Goal: Task Accomplishment & Management: Use online tool/utility

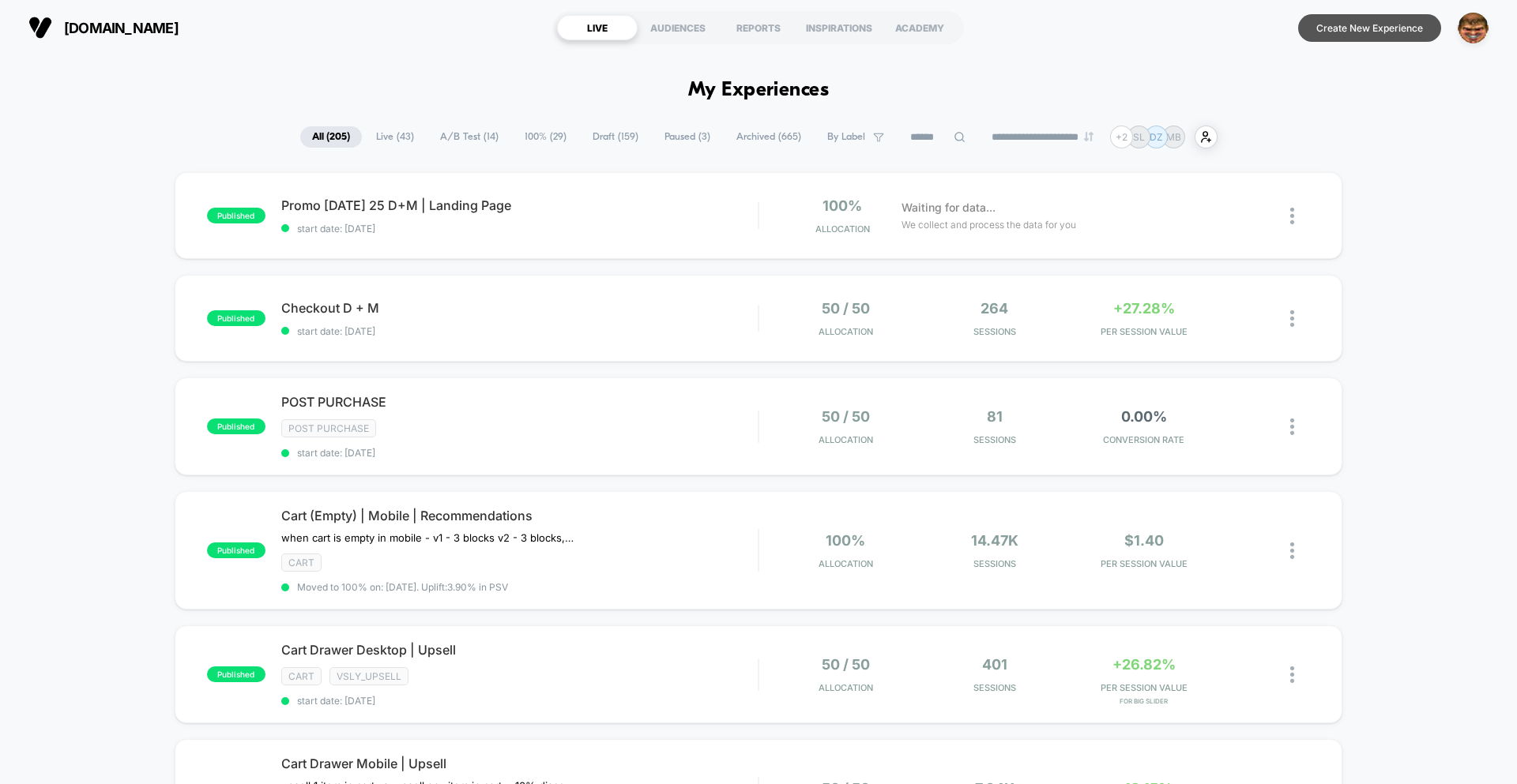
click at [1360, 38] on button "Create New Experience" at bounding box center [1370, 27] width 143 height 27
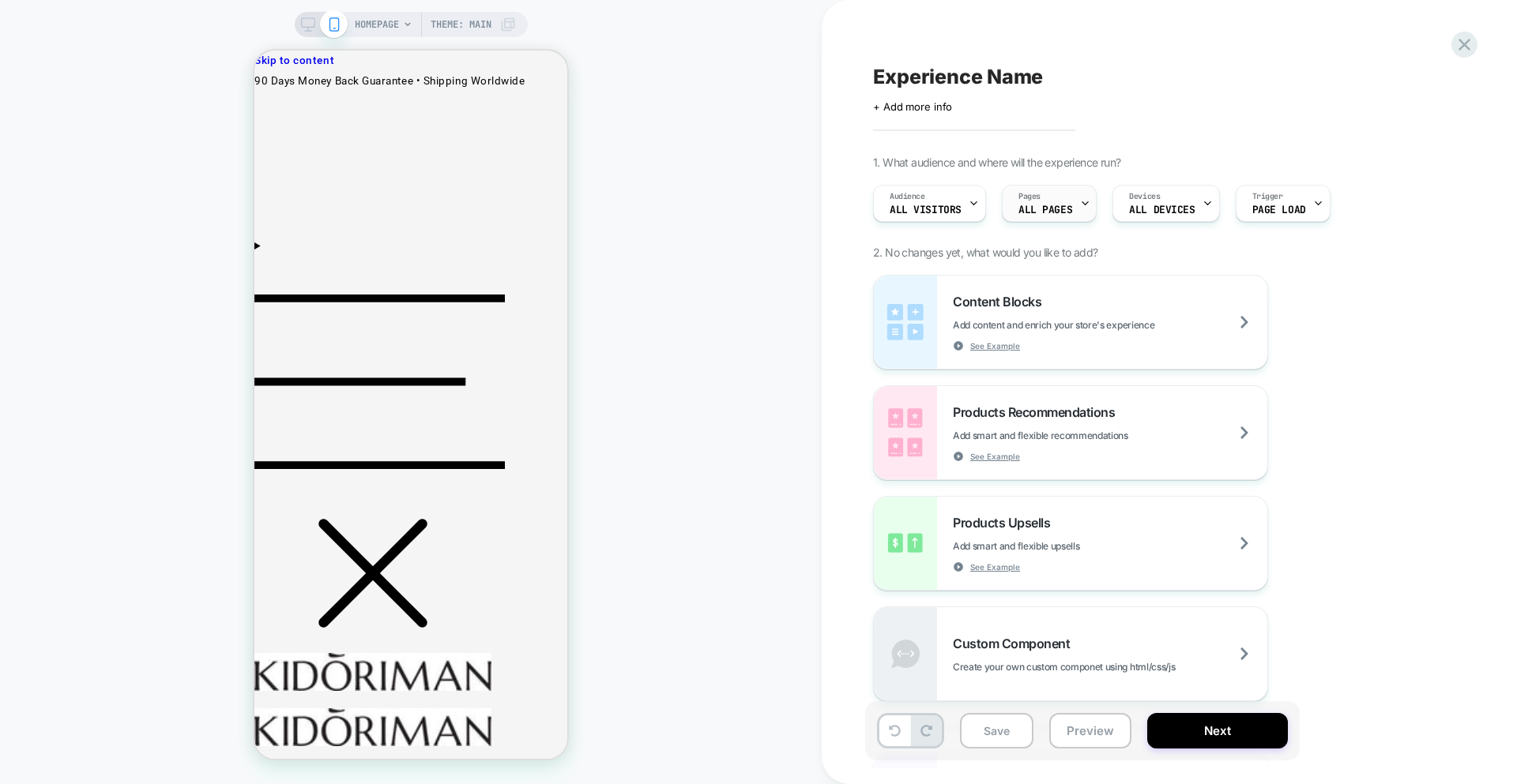
click at [1026, 195] on span "Pages" at bounding box center [1029, 196] width 22 height 11
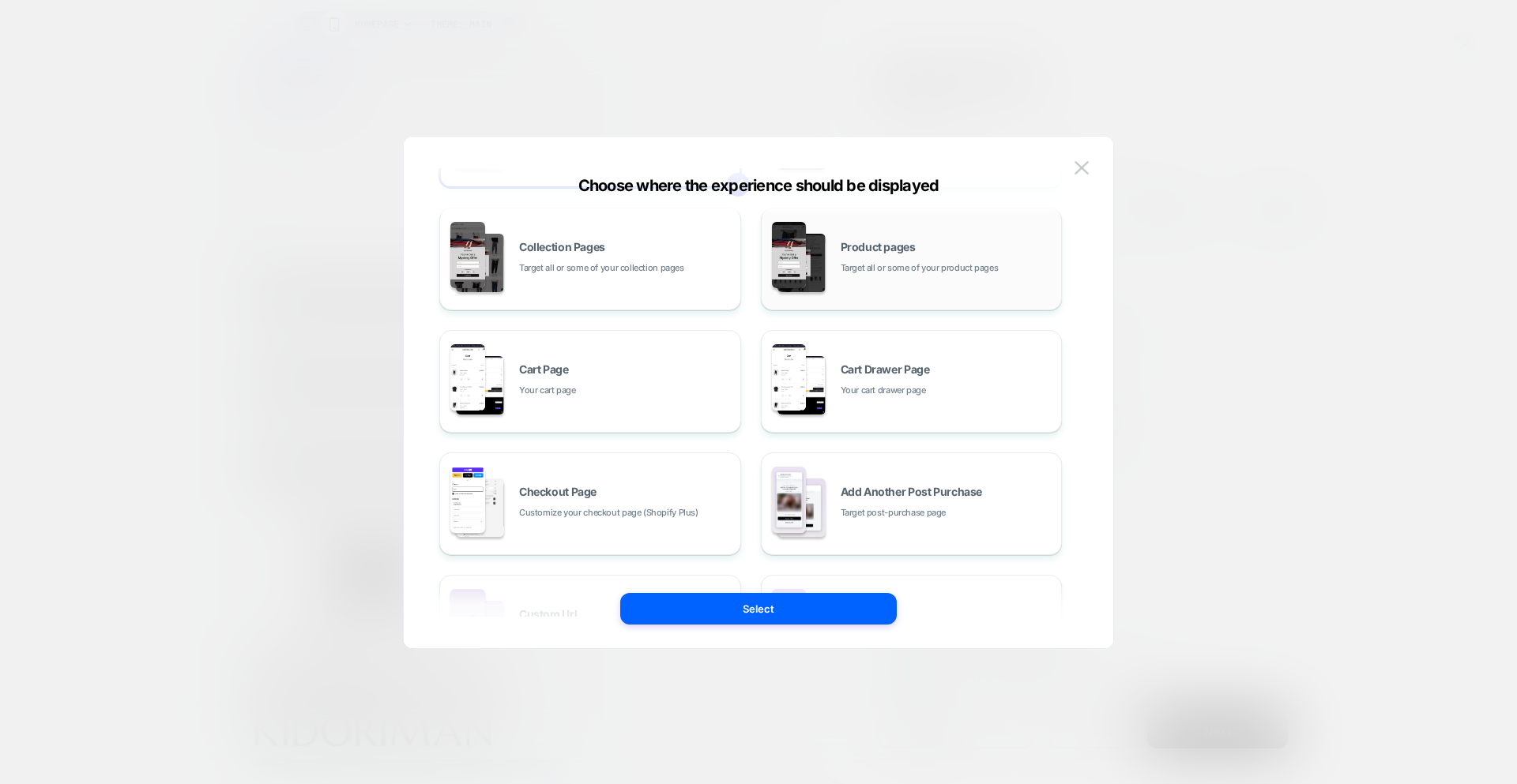
scroll to position [238, 0]
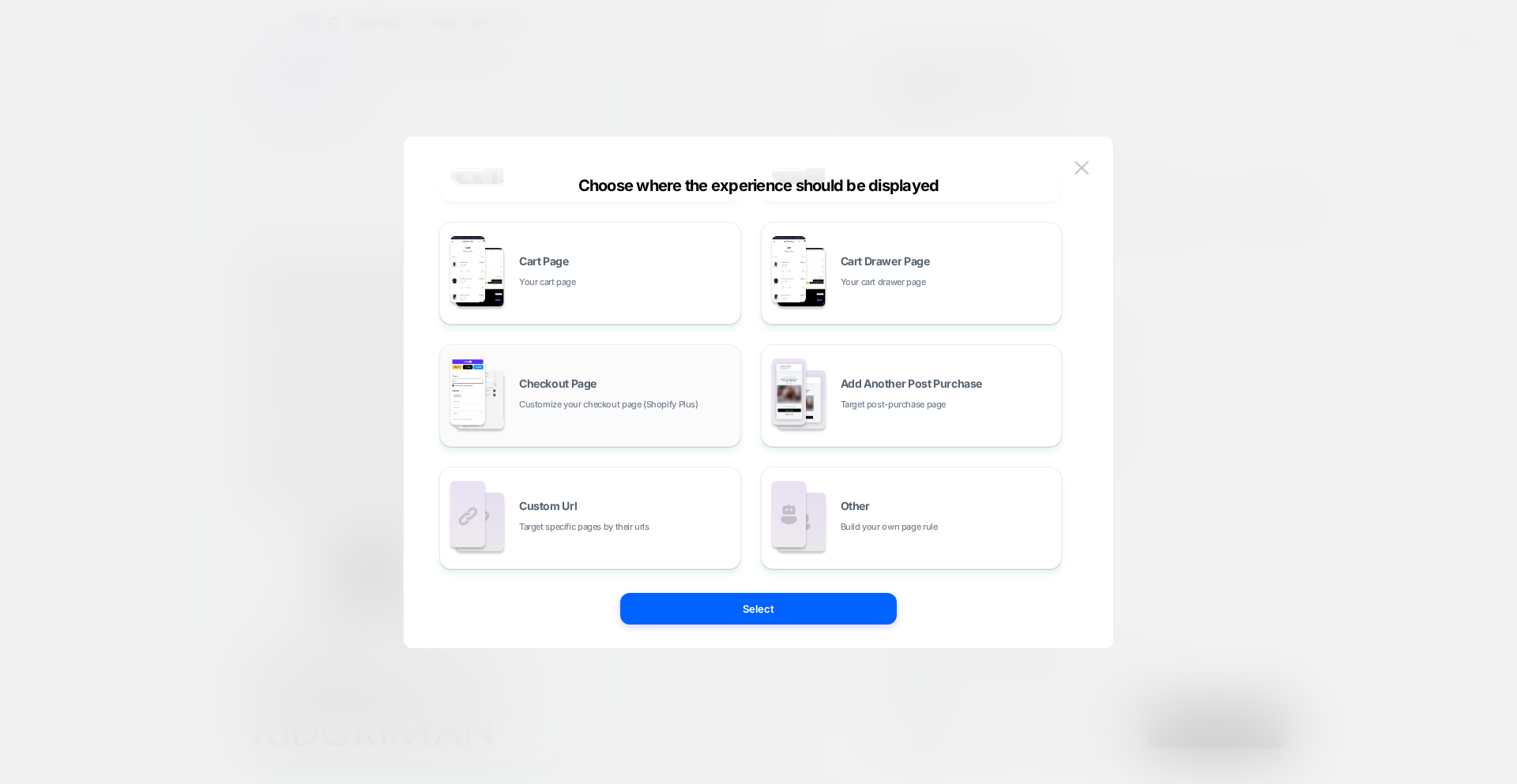
click at [630, 388] on div "Checkout Page Customize your checkout page (Shopify Plus)" at bounding box center [626, 395] width 214 height 34
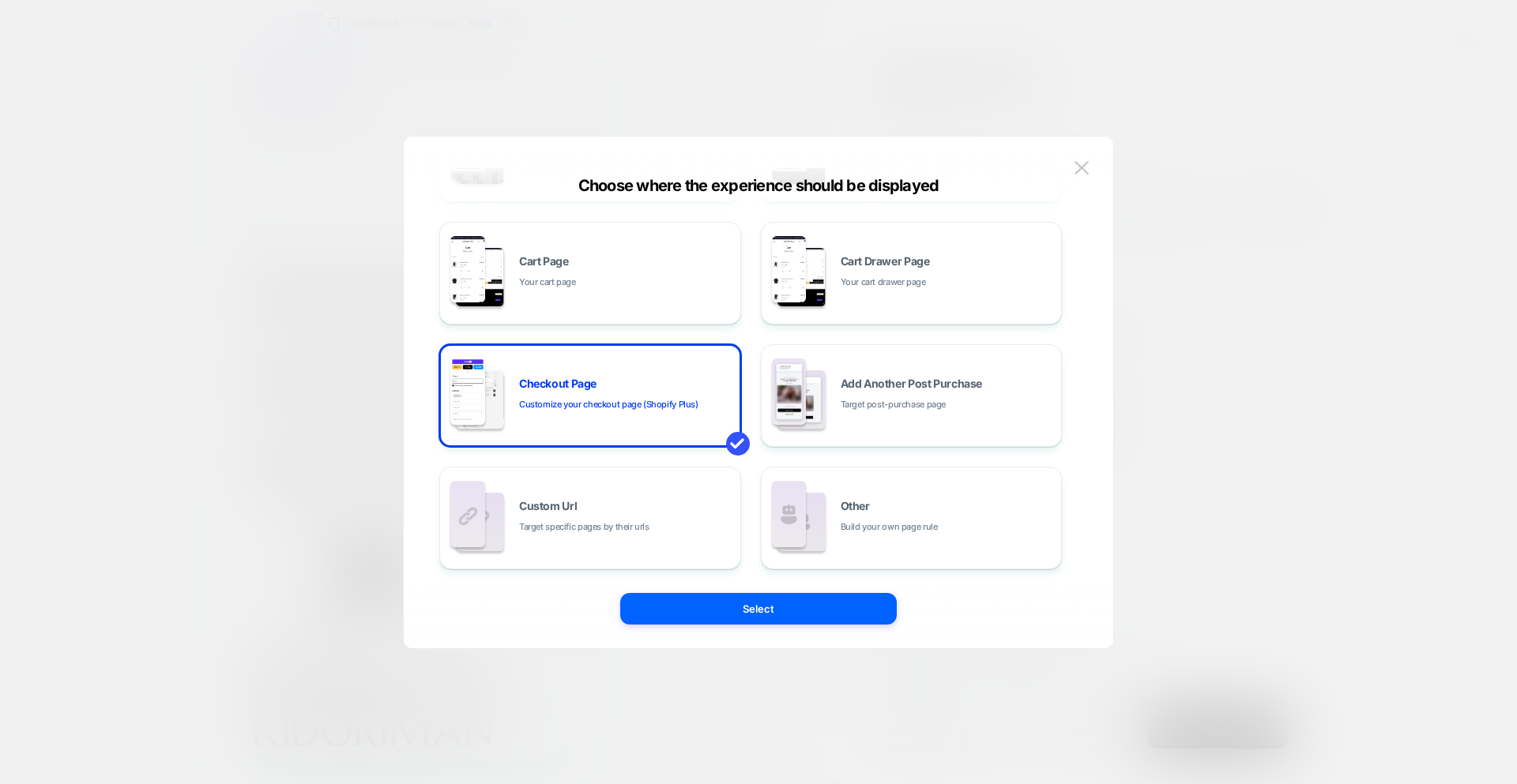
click at [763, 613] on button "Select" at bounding box center [758, 608] width 277 height 31
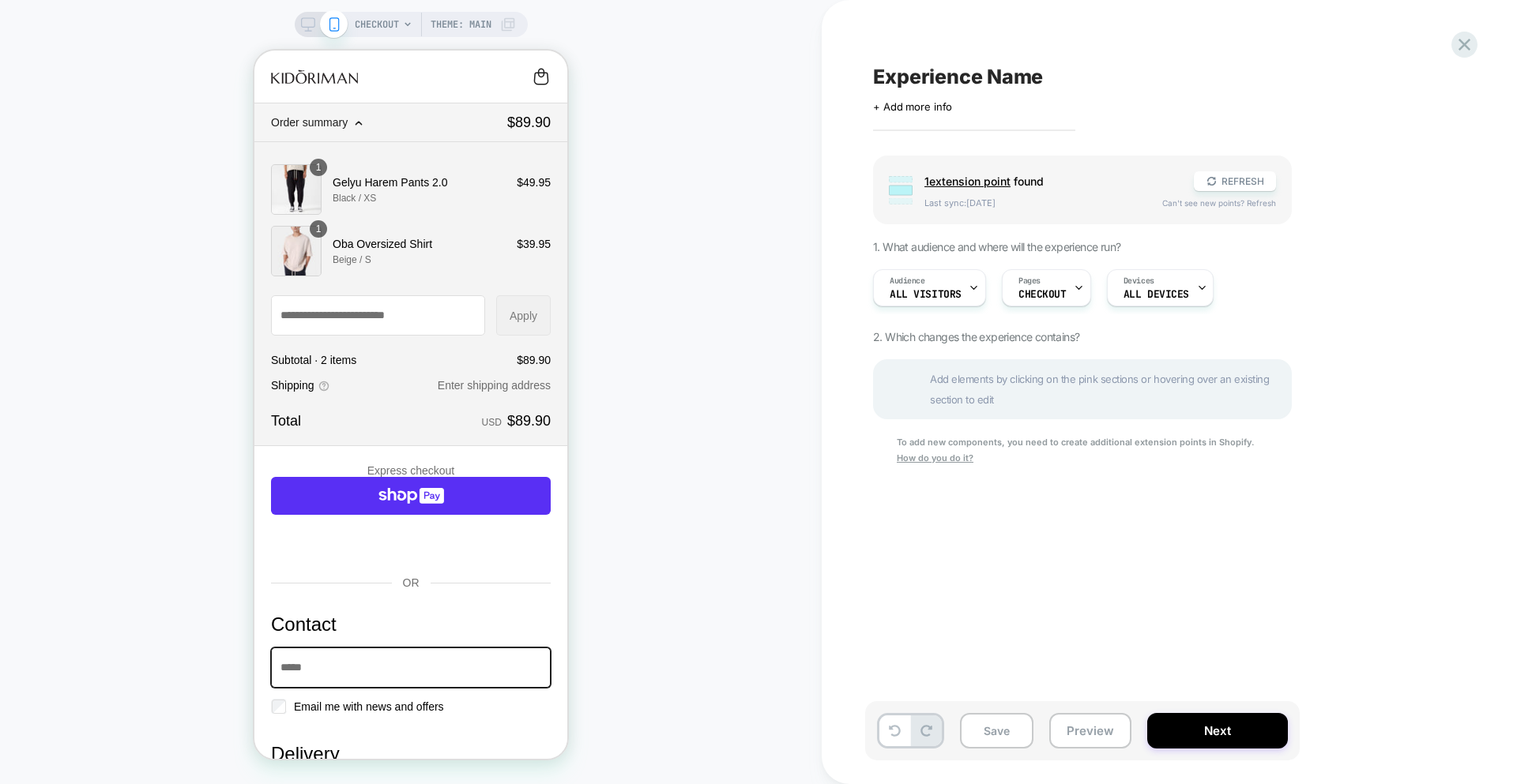
scroll to position [0, 0]
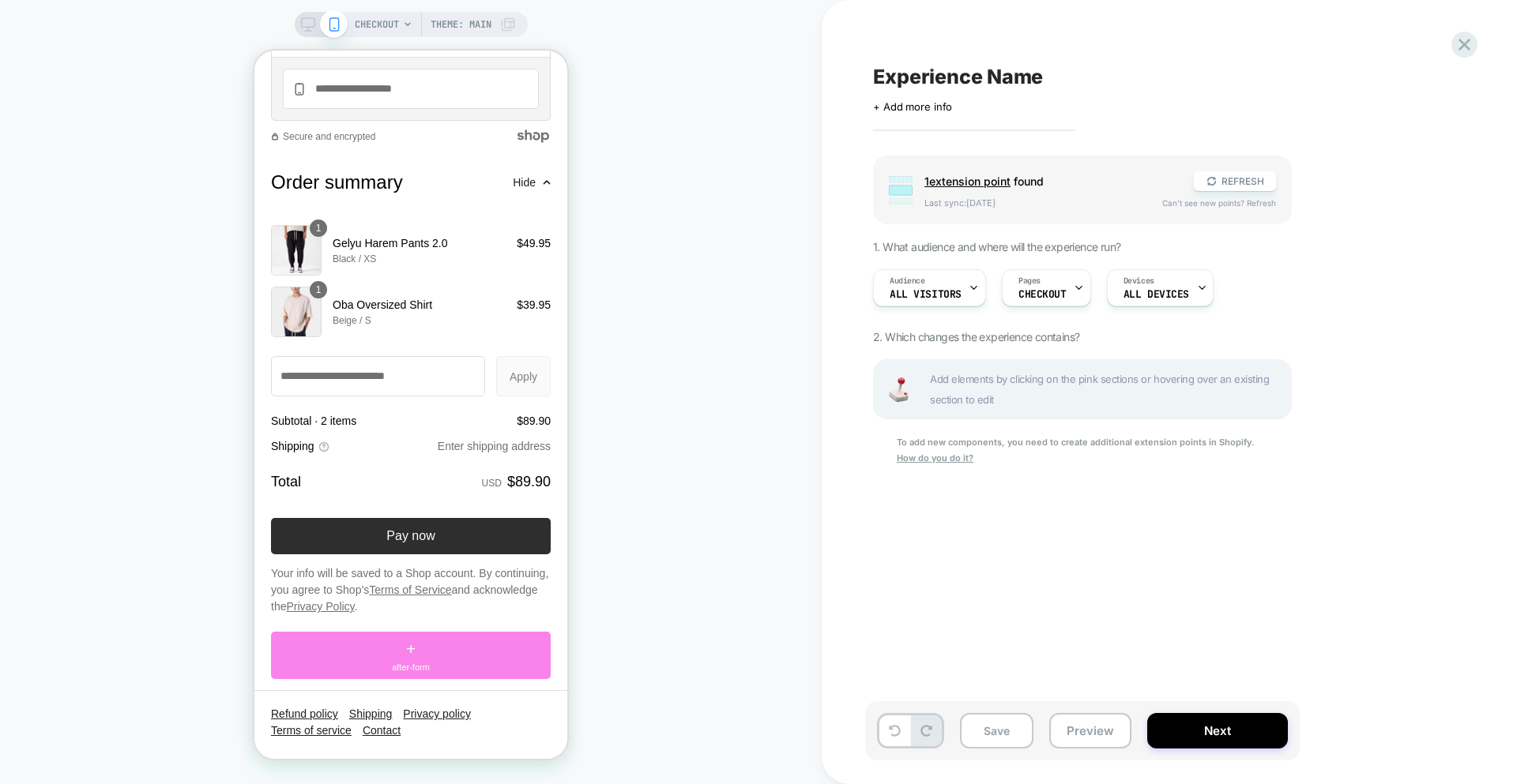
click at [440, 634] on div "+ after-form" at bounding box center [411, 656] width 280 height 47
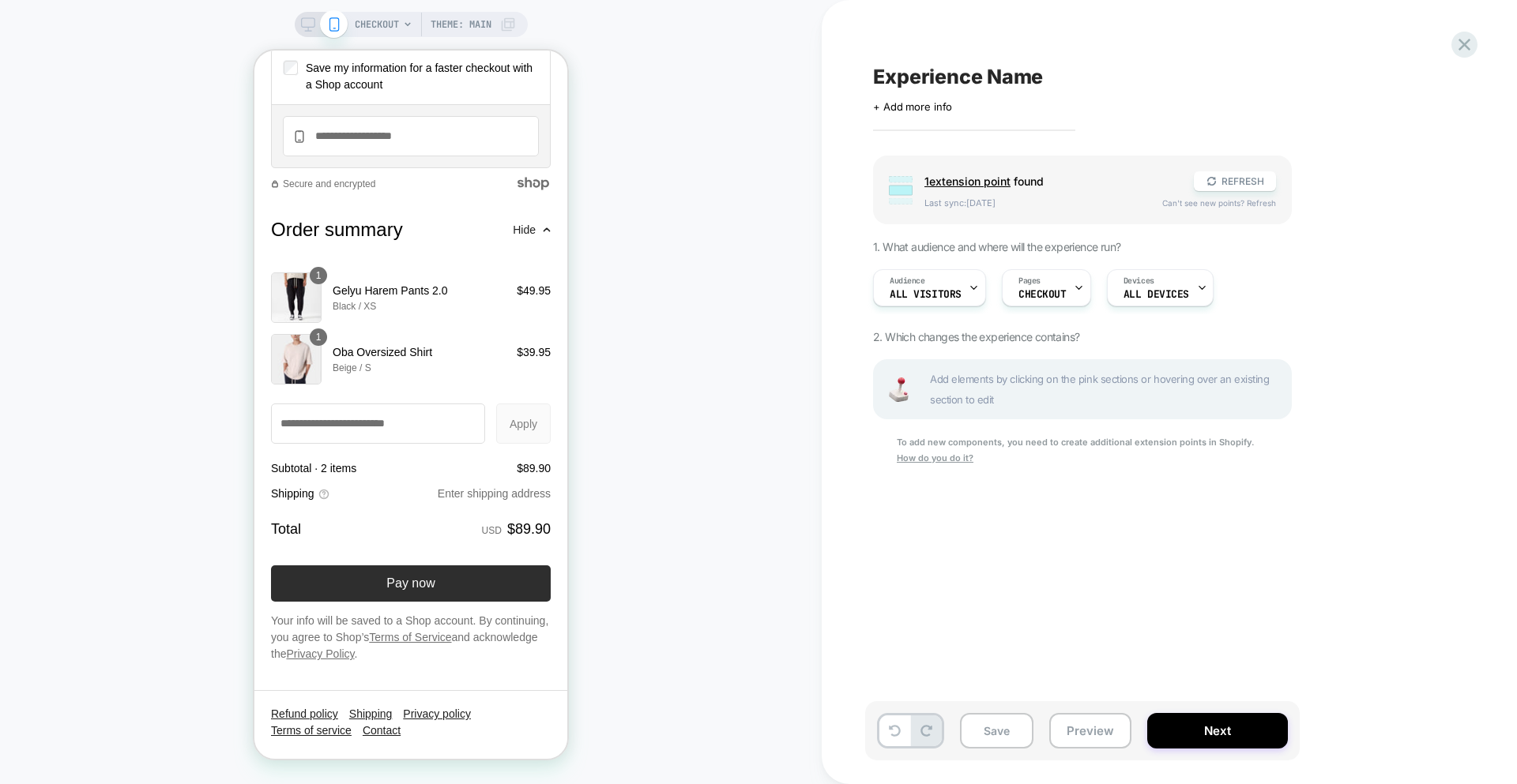
scroll to position [1879, 0]
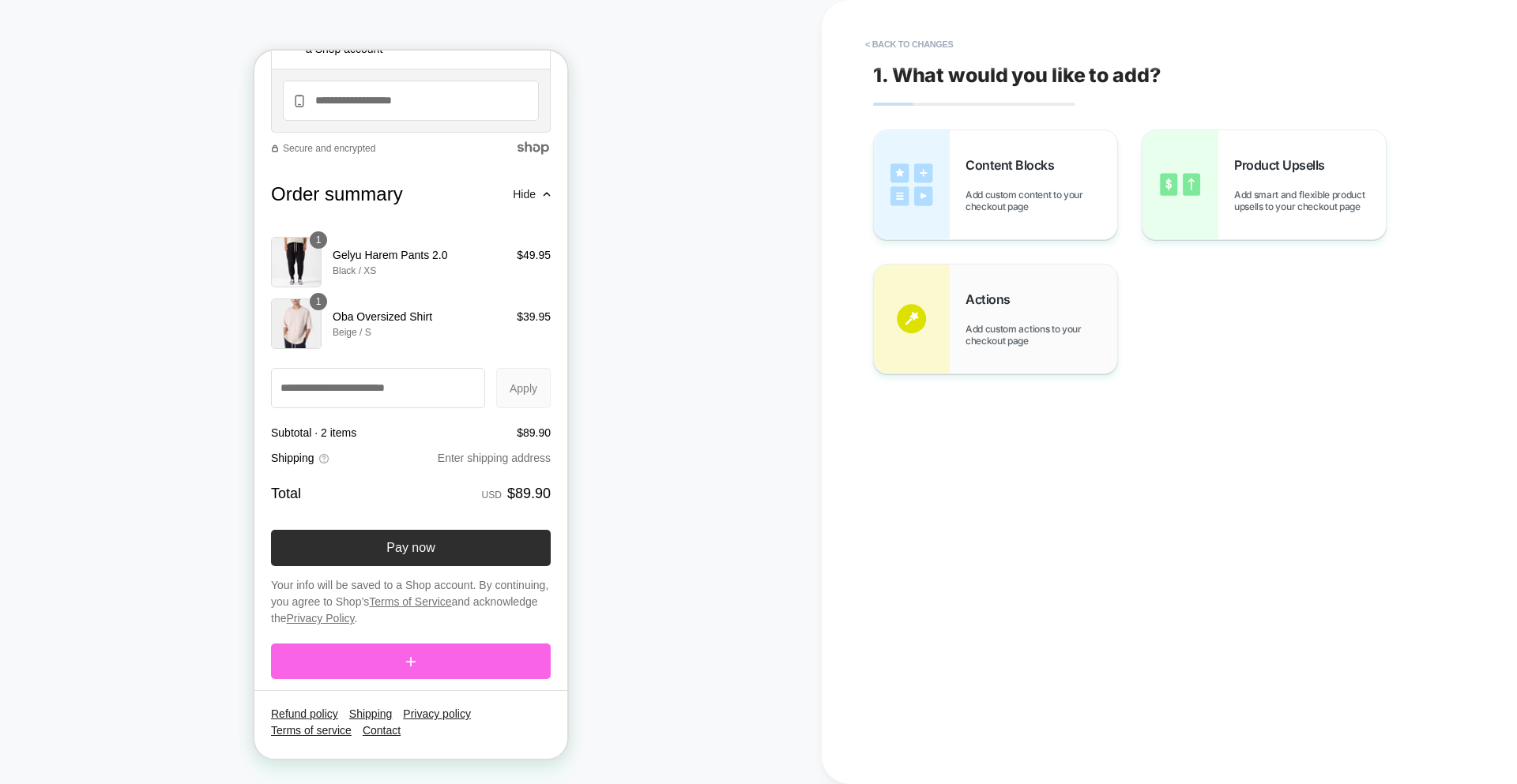
click at [1013, 330] on span "Add custom actions to your checkout page" at bounding box center [1042, 334] width 152 height 24
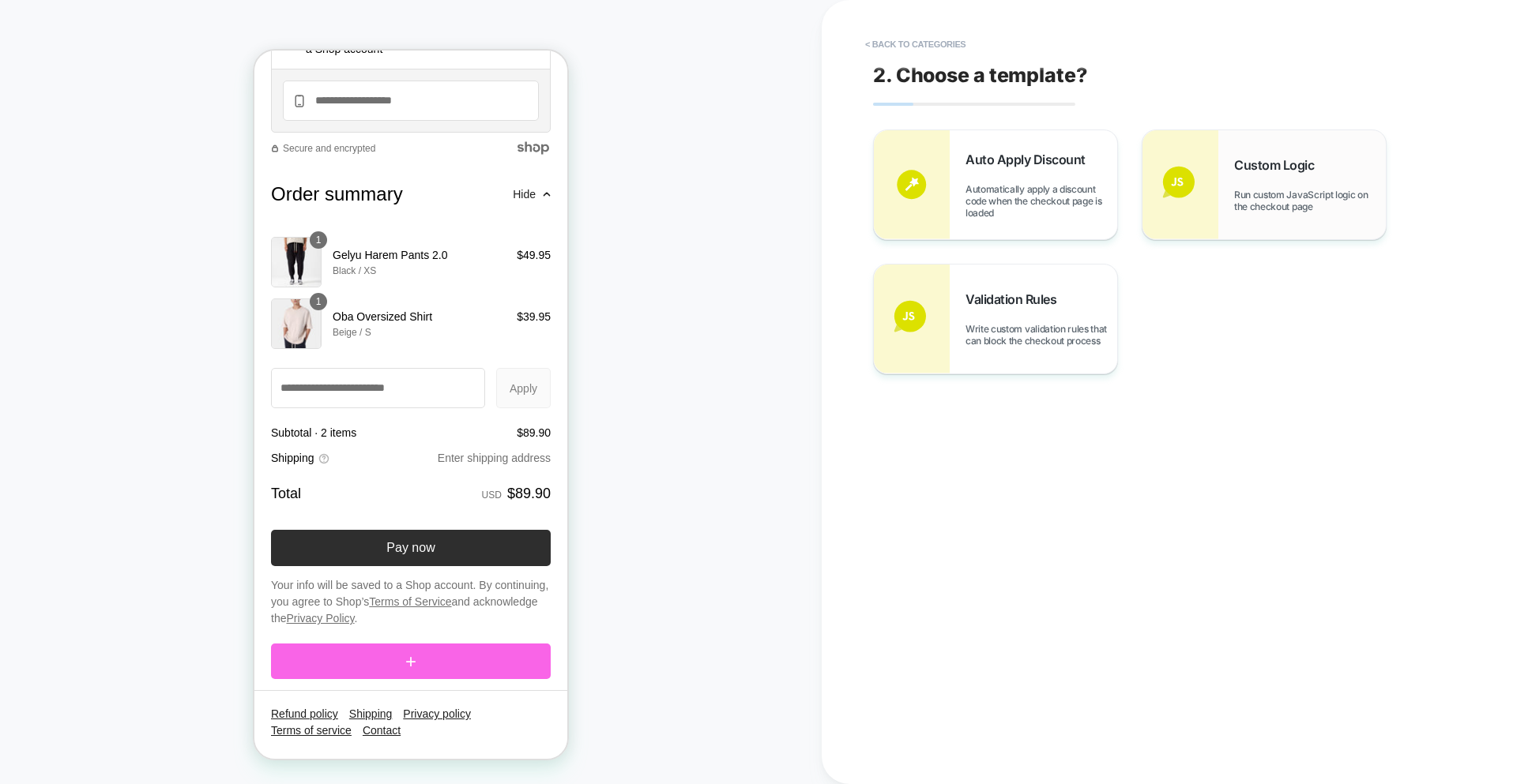
scroll to position [1890, 0]
click at [1300, 185] on div "Custom Logic Run custom JavaScript logic on the checkout page" at bounding box center [1310, 184] width 152 height 56
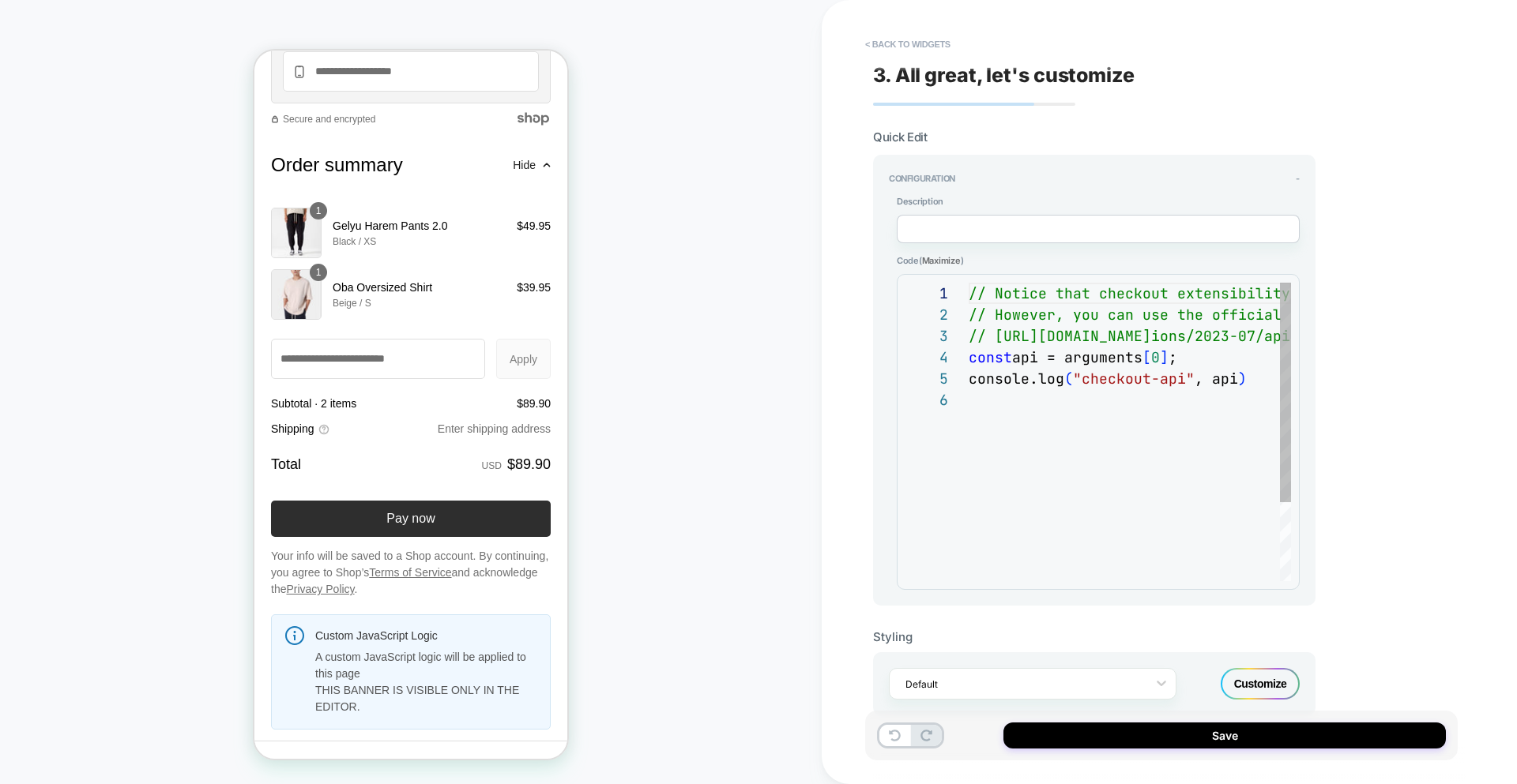
scroll to position [107, 0]
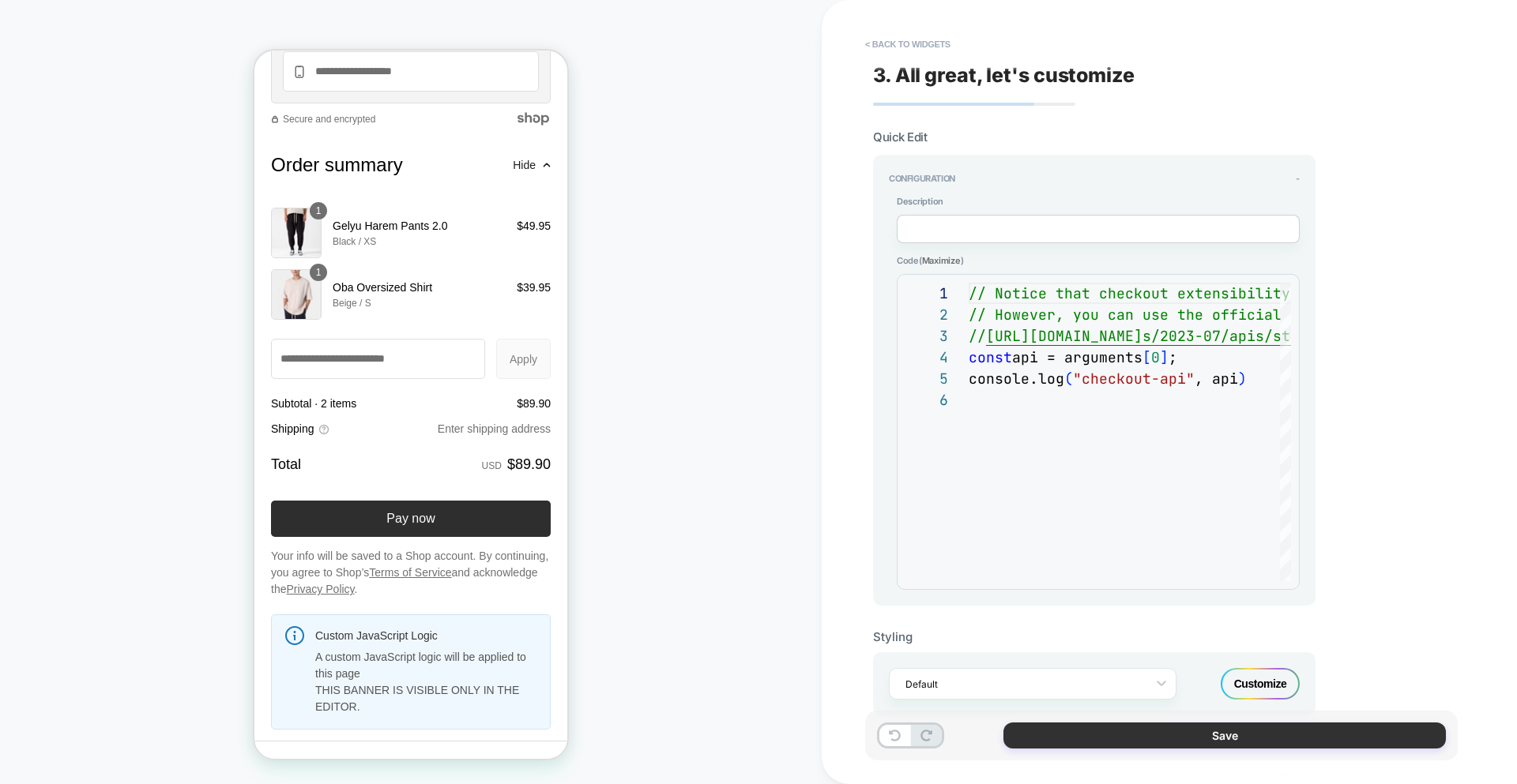
click at [1224, 735] on button "Save" at bounding box center [1225, 736] width 442 height 26
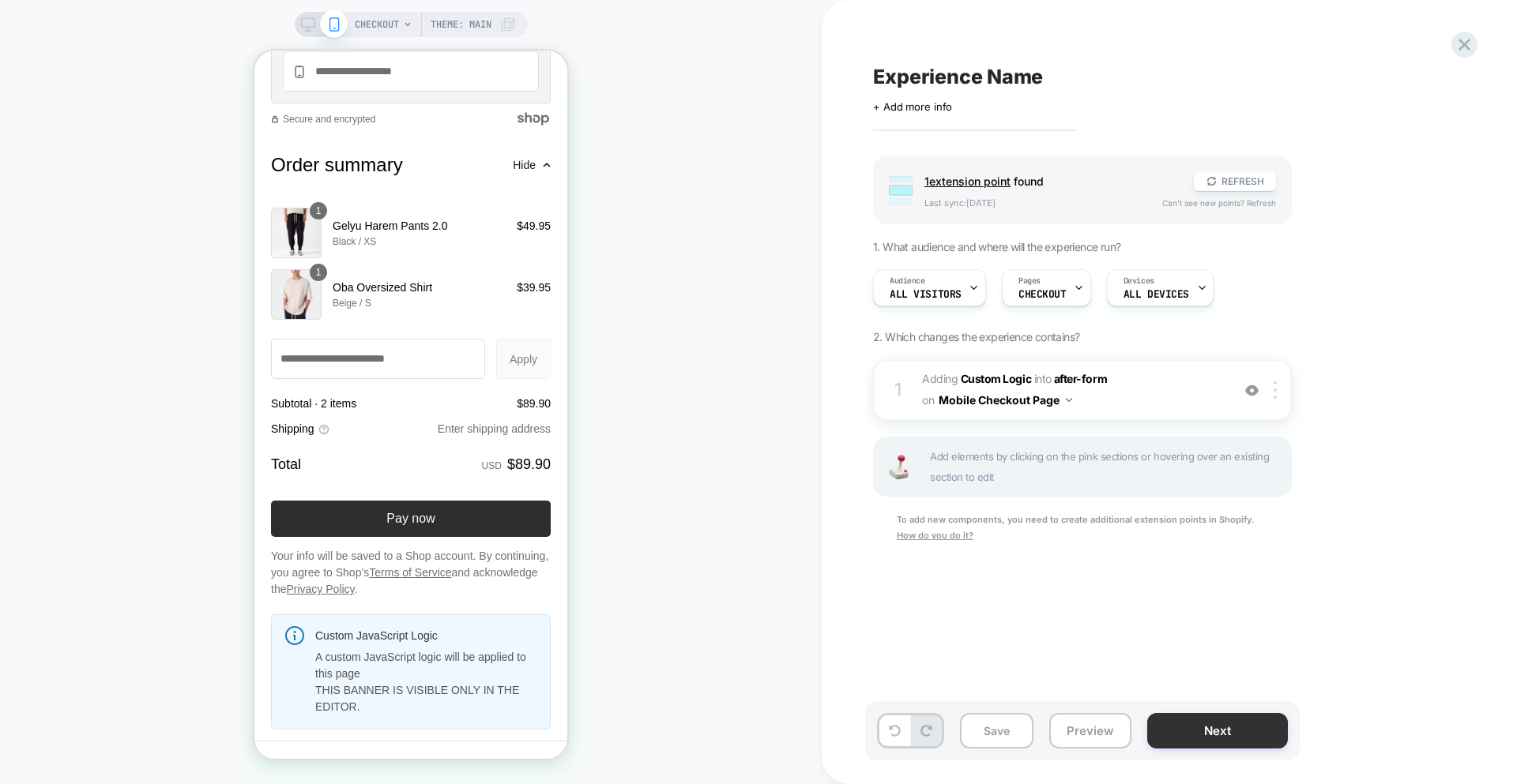
click at [1213, 732] on button "Next" at bounding box center [1217, 731] width 141 height 36
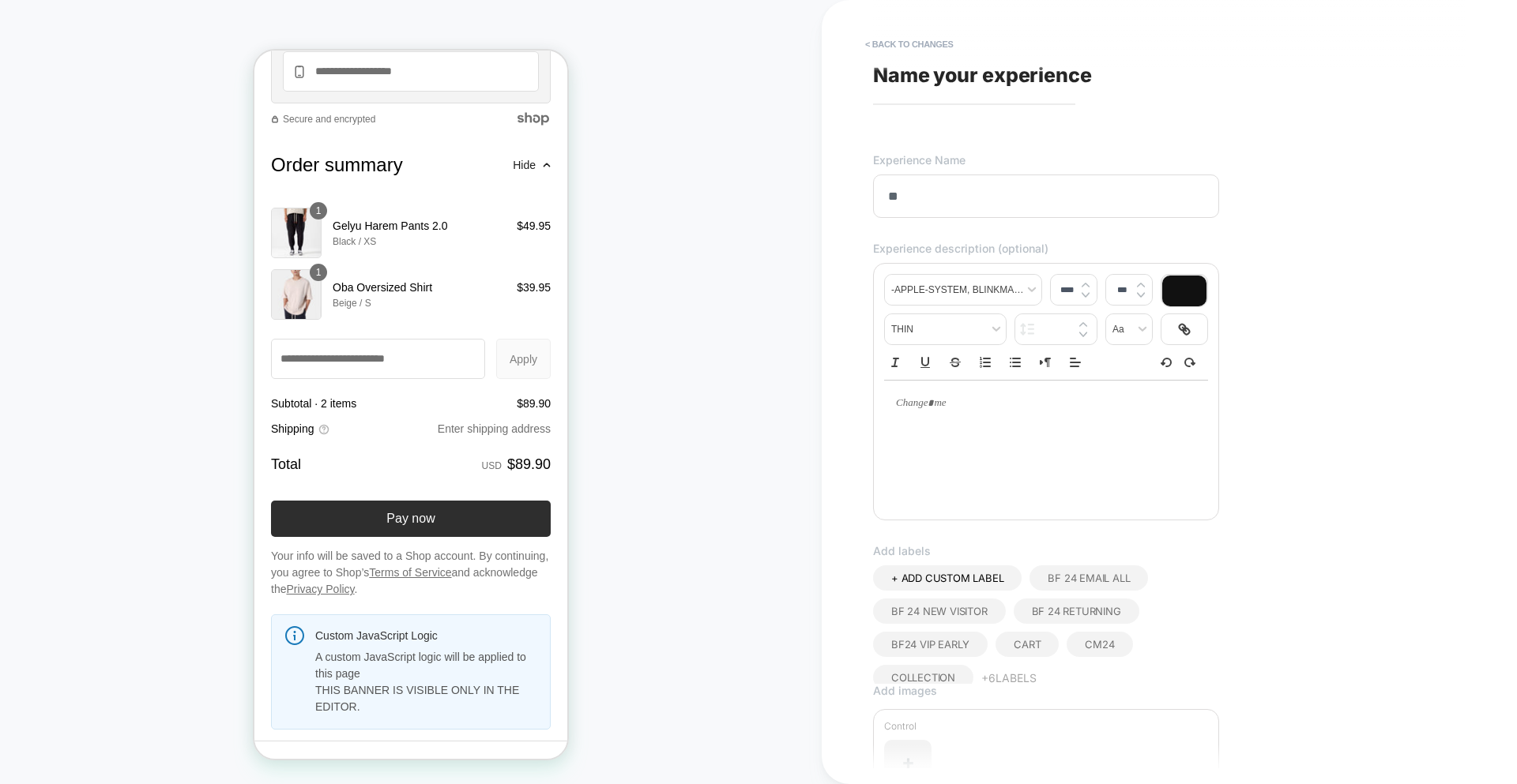
type input "***"
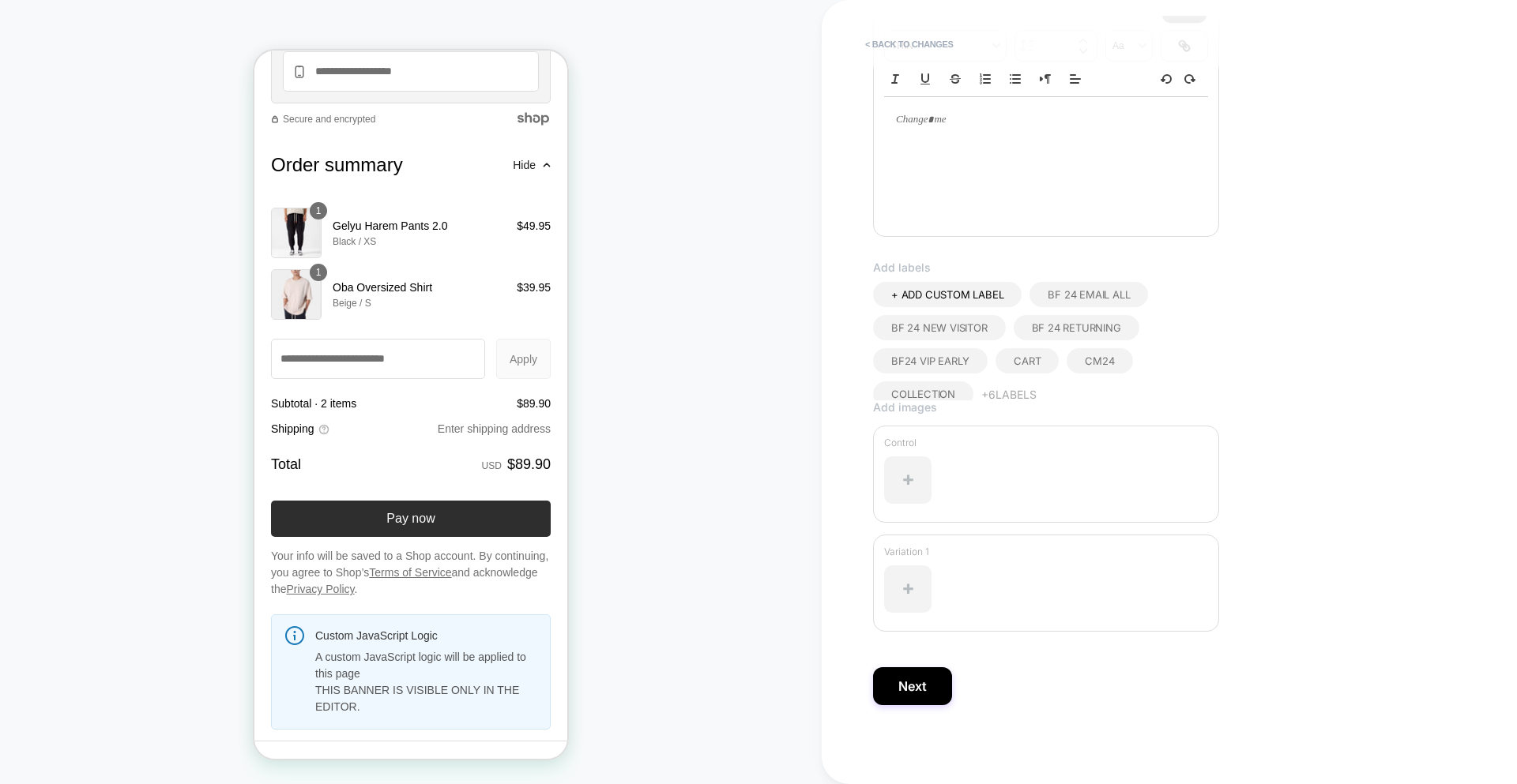
scroll to position [39, 0]
click at [916, 690] on button "Next" at bounding box center [913, 686] width 79 height 38
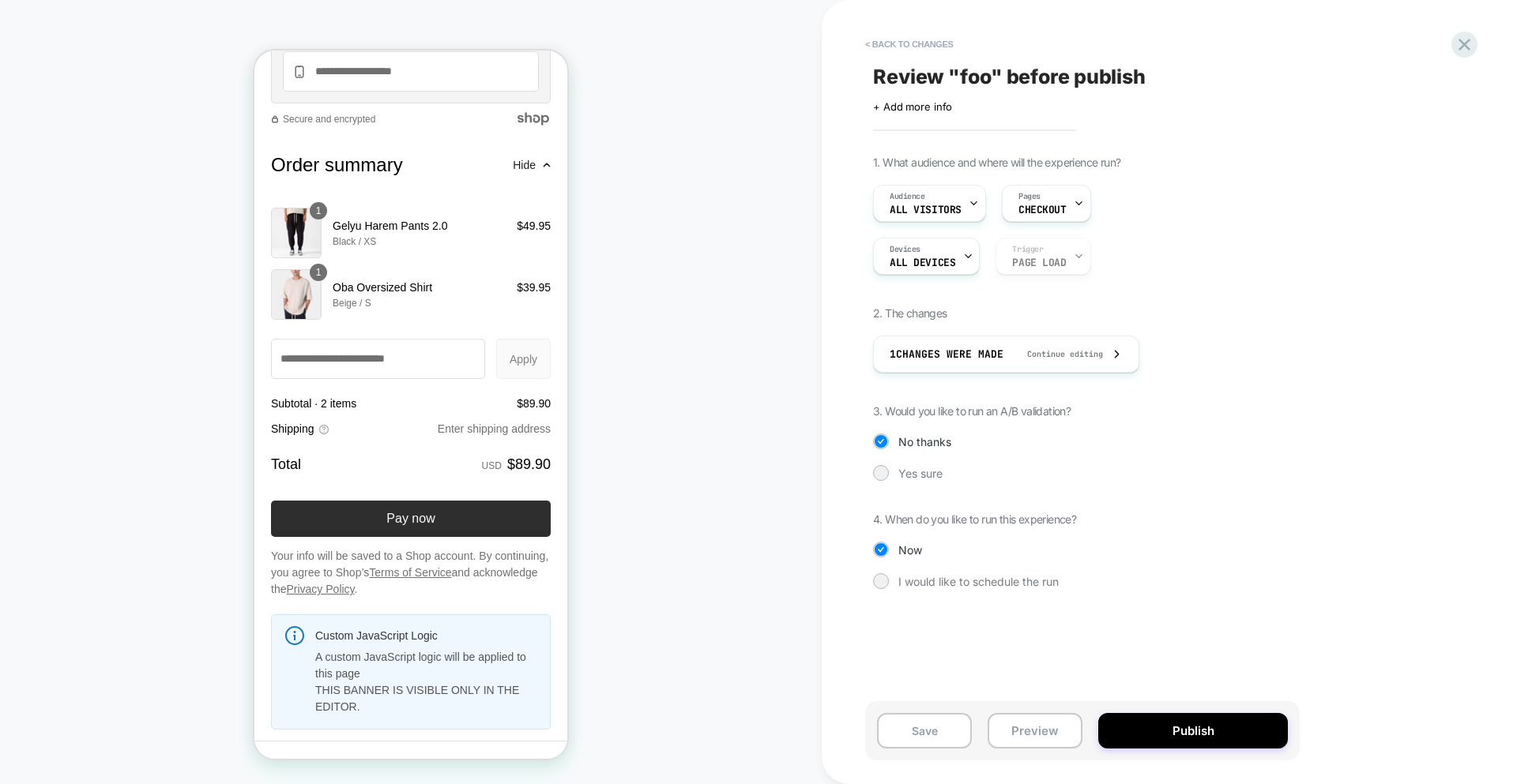
click at [974, 79] on span "Review " foo " before publish" at bounding box center [1009, 77] width 272 height 24
click at [913, 80] on textarea "**********" at bounding box center [996, 77] width 246 height 24
type textarea "**********"
click at [942, 575] on span "I would like to schedule the run" at bounding box center [979, 582] width 161 height 13
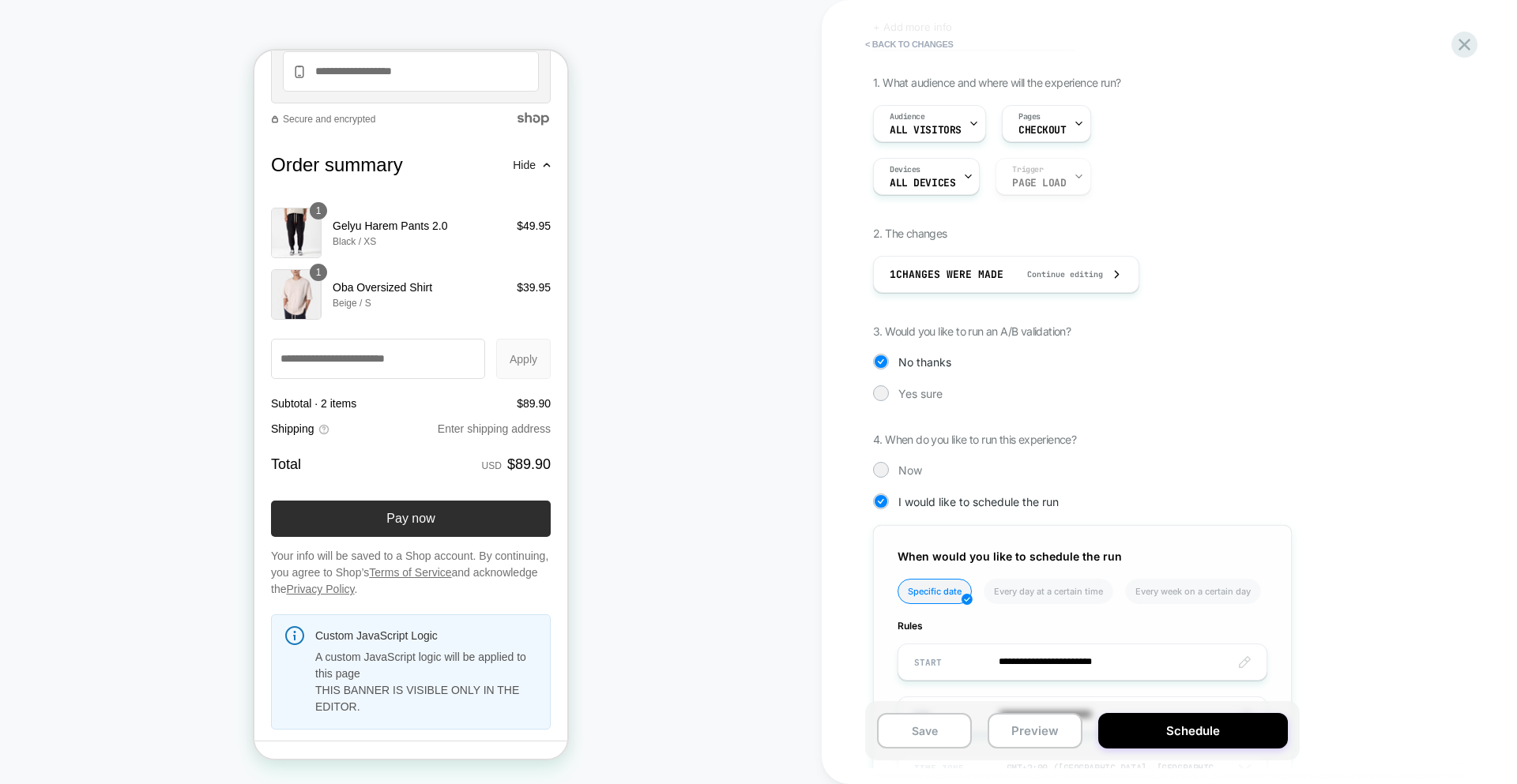
scroll to position [217, 0]
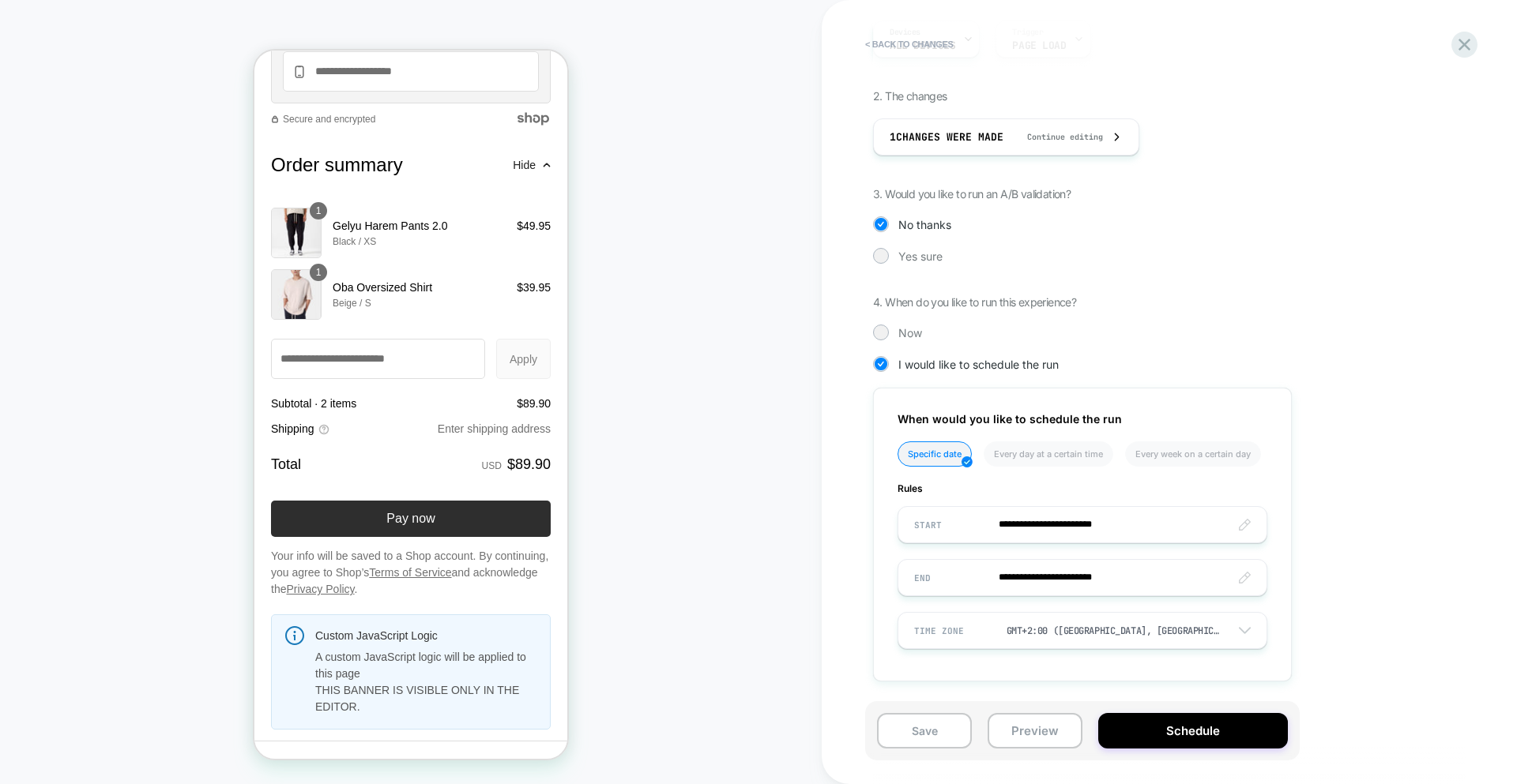
click at [905, 349] on div "**********" at bounding box center [1162, 322] width 577 height 767
click at [899, 332] on span "Now" at bounding box center [910, 332] width 24 height 13
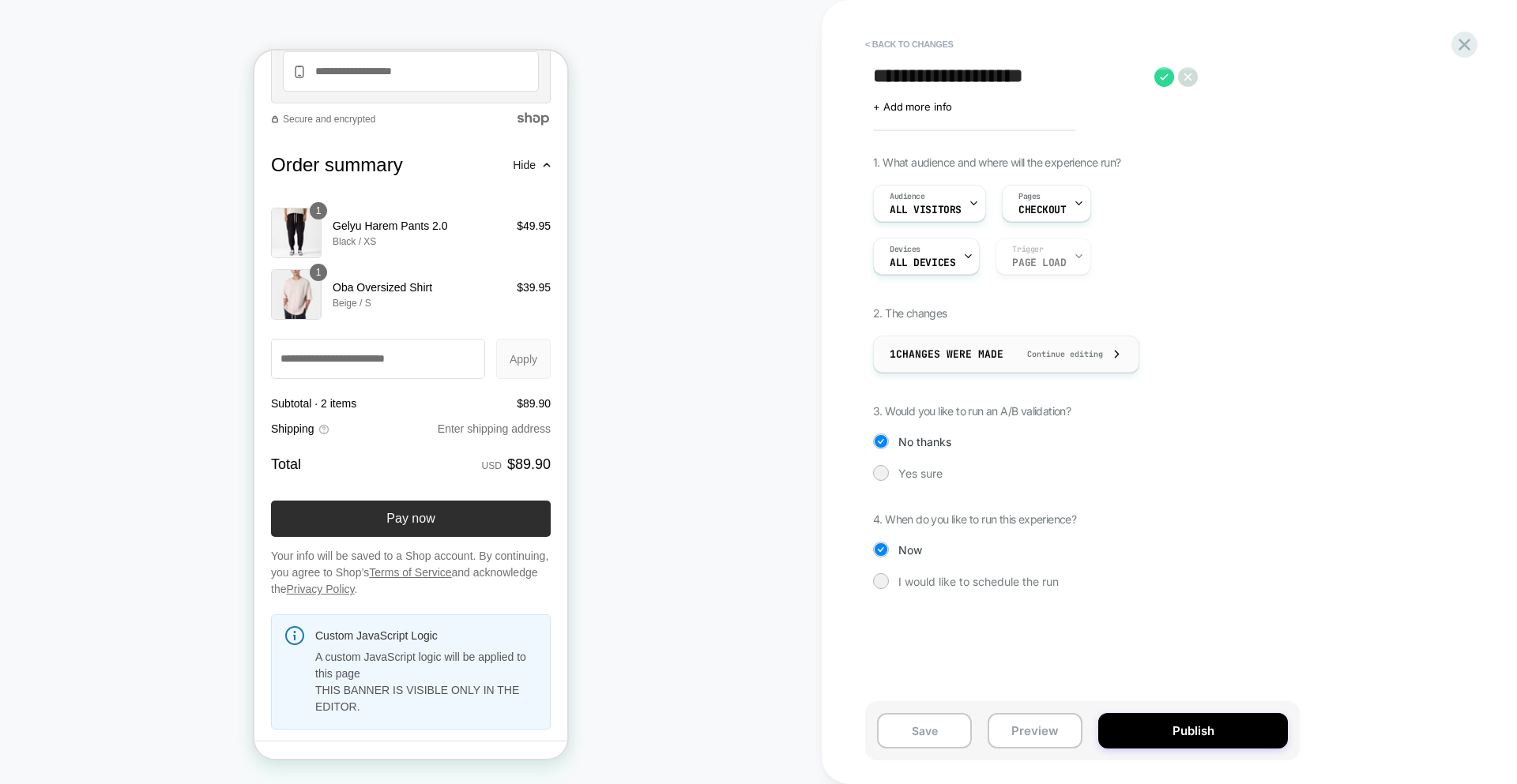
scroll to position [0, 0]
click at [918, 471] on span "Yes sure" at bounding box center [921, 473] width 44 height 13
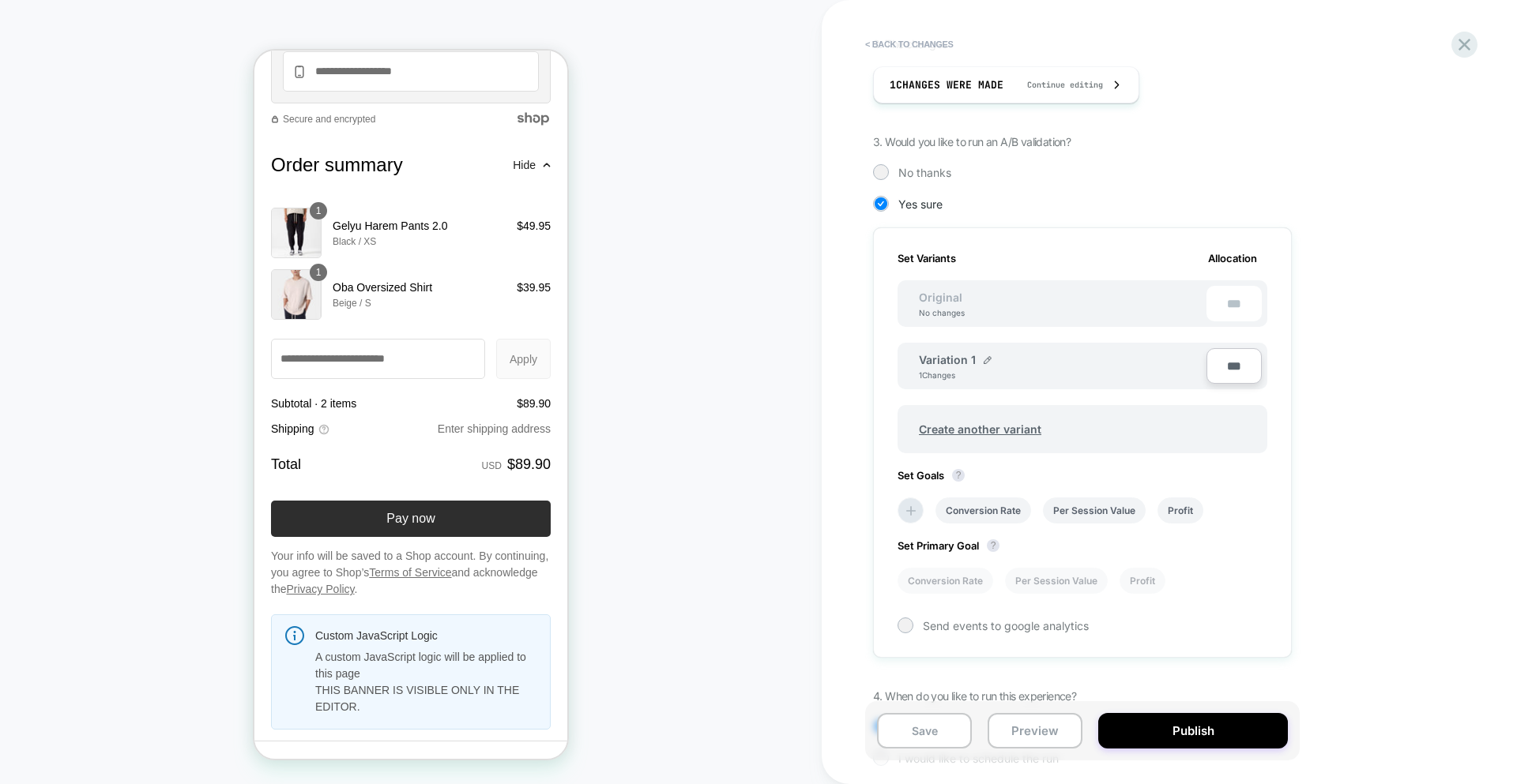
scroll to position [354, 0]
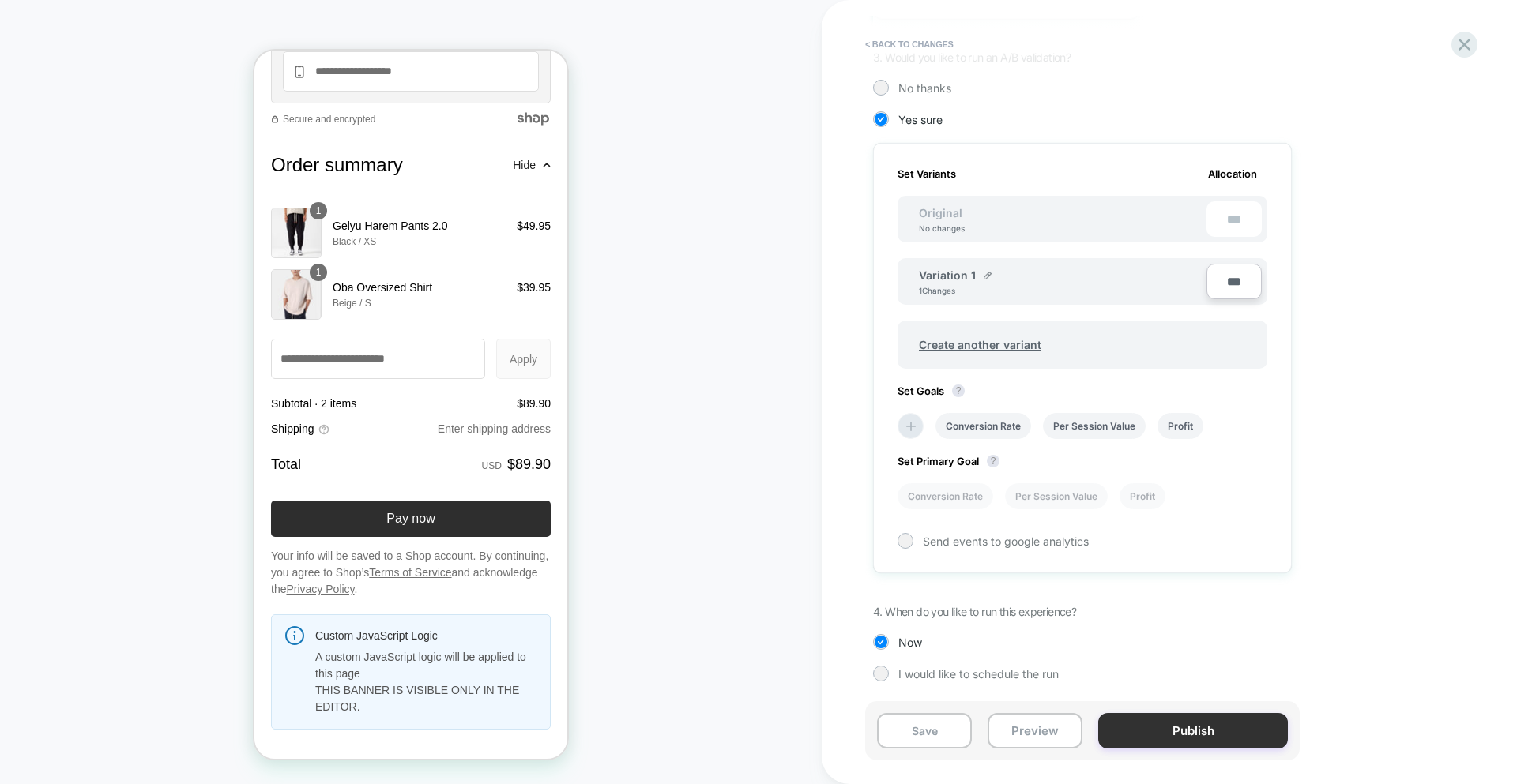
click at [1192, 731] on button "Publish" at bounding box center [1193, 731] width 190 height 36
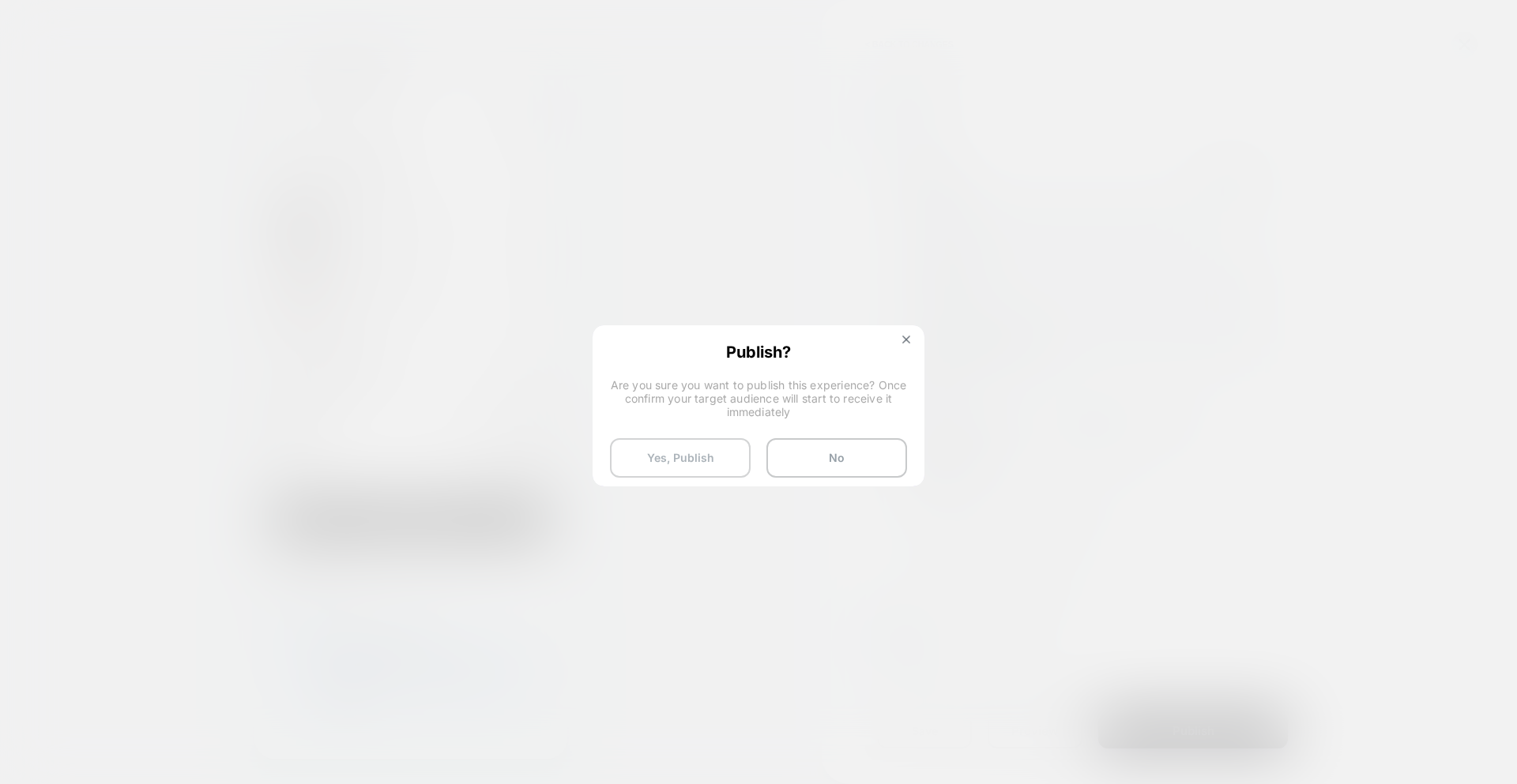
click at [667, 451] on button "Yes, Publish" at bounding box center [680, 458] width 141 height 40
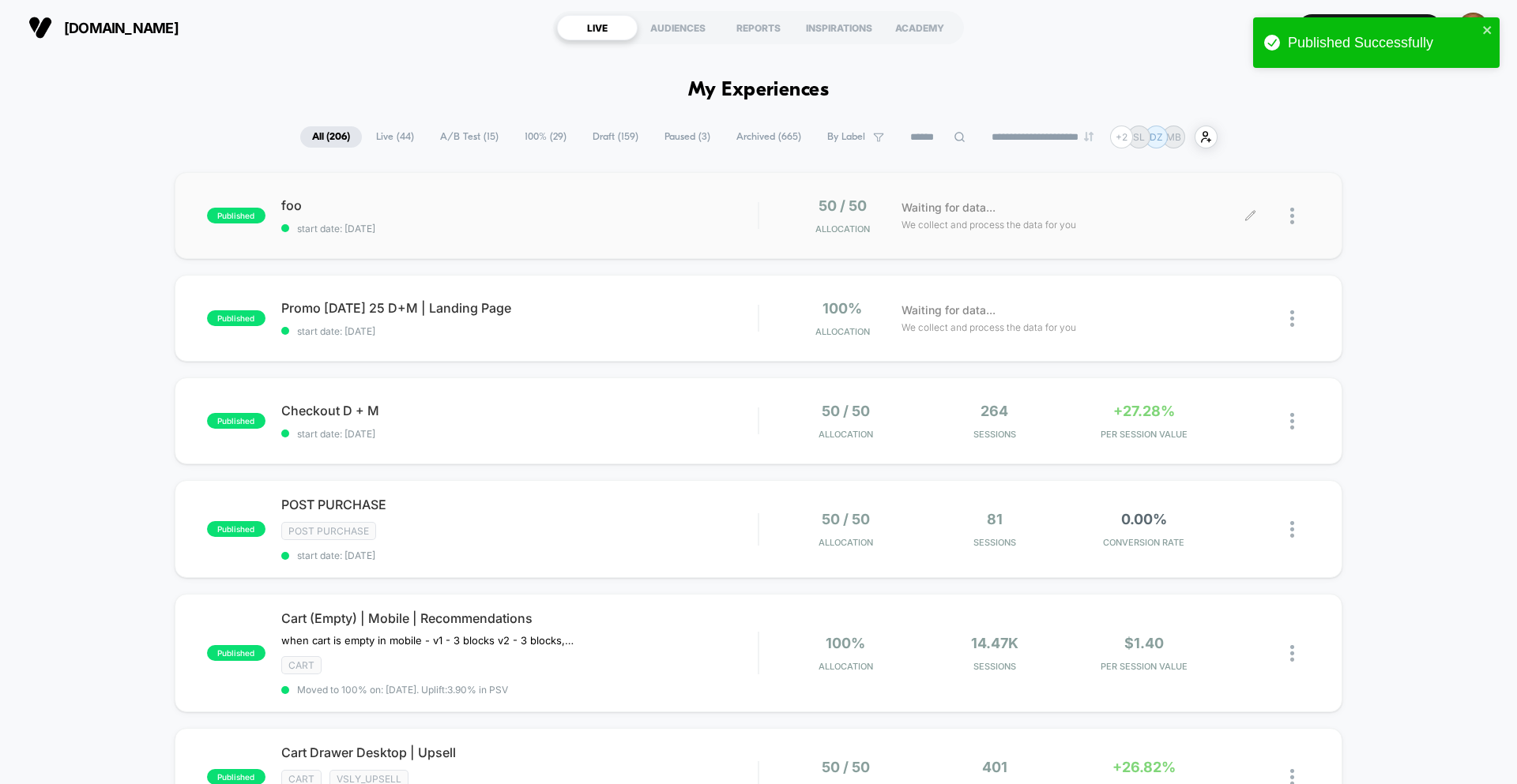
click at [1252, 217] on icon at bounding box center [1250, 215] width 12 height 12
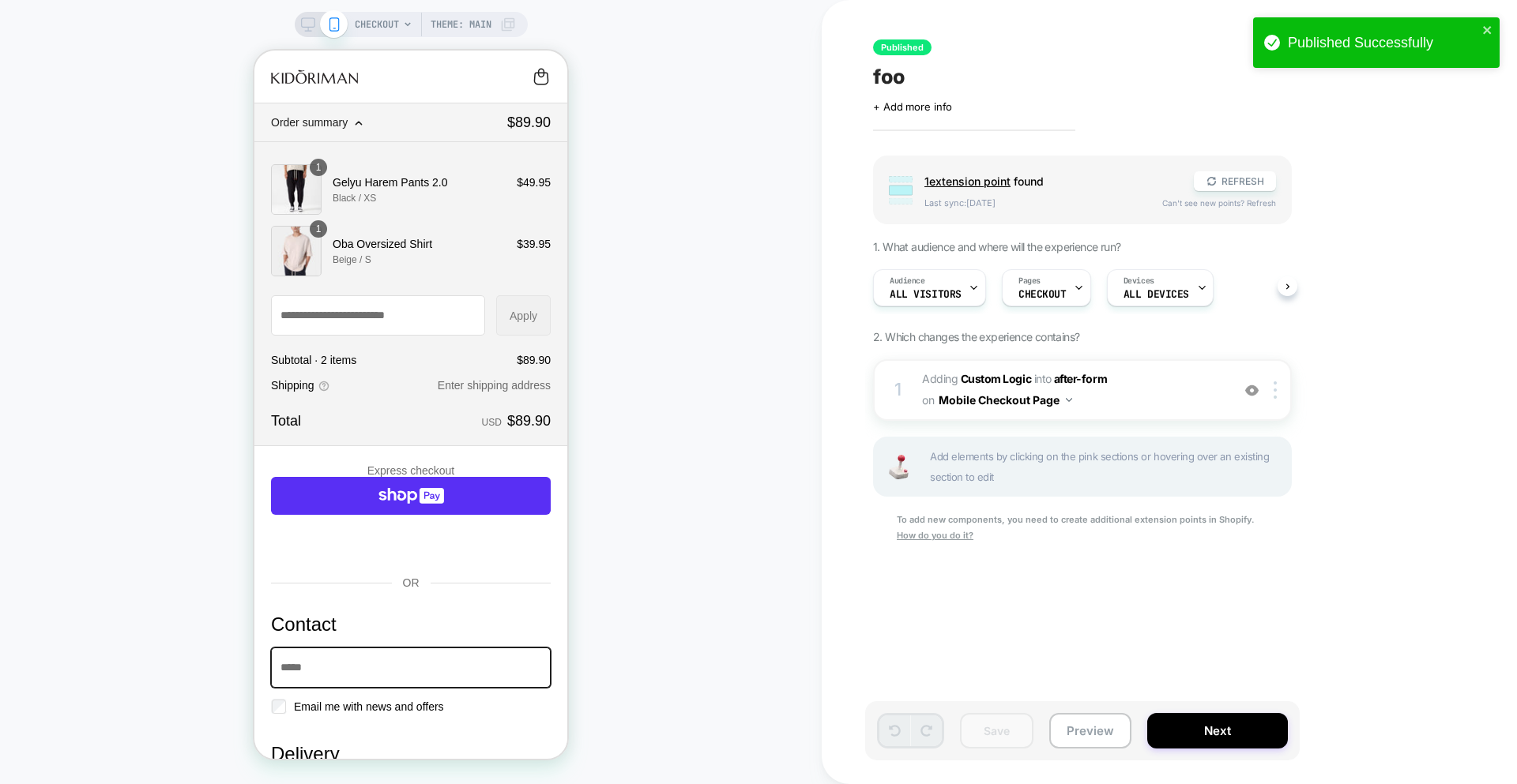
click at [895, 59] on div "Published foo Click to edit experience details + Add more info Group 1 extensio…" at bounding box center [1161, 392] width 593 height 753
click at [896, 79] on span "foo" at bounding box center [888, 77] width 31 height 24
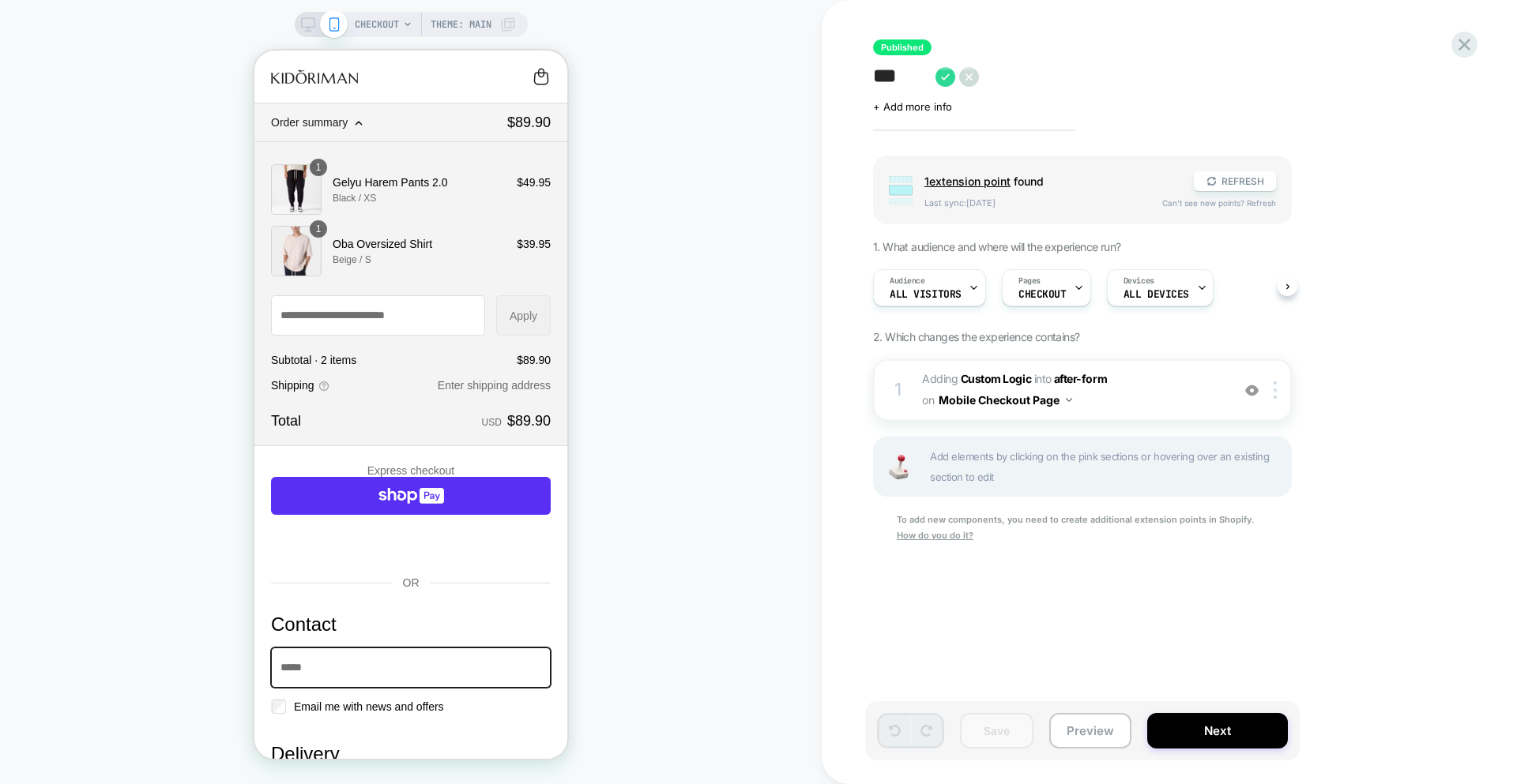
click at [896, 79] on textarea "***" at bounding box center [901, 77] width 55 height 24
type textarea "**********"
click at [1157, 77] on icon at bounding box center [1164, 77] width 20 height 20
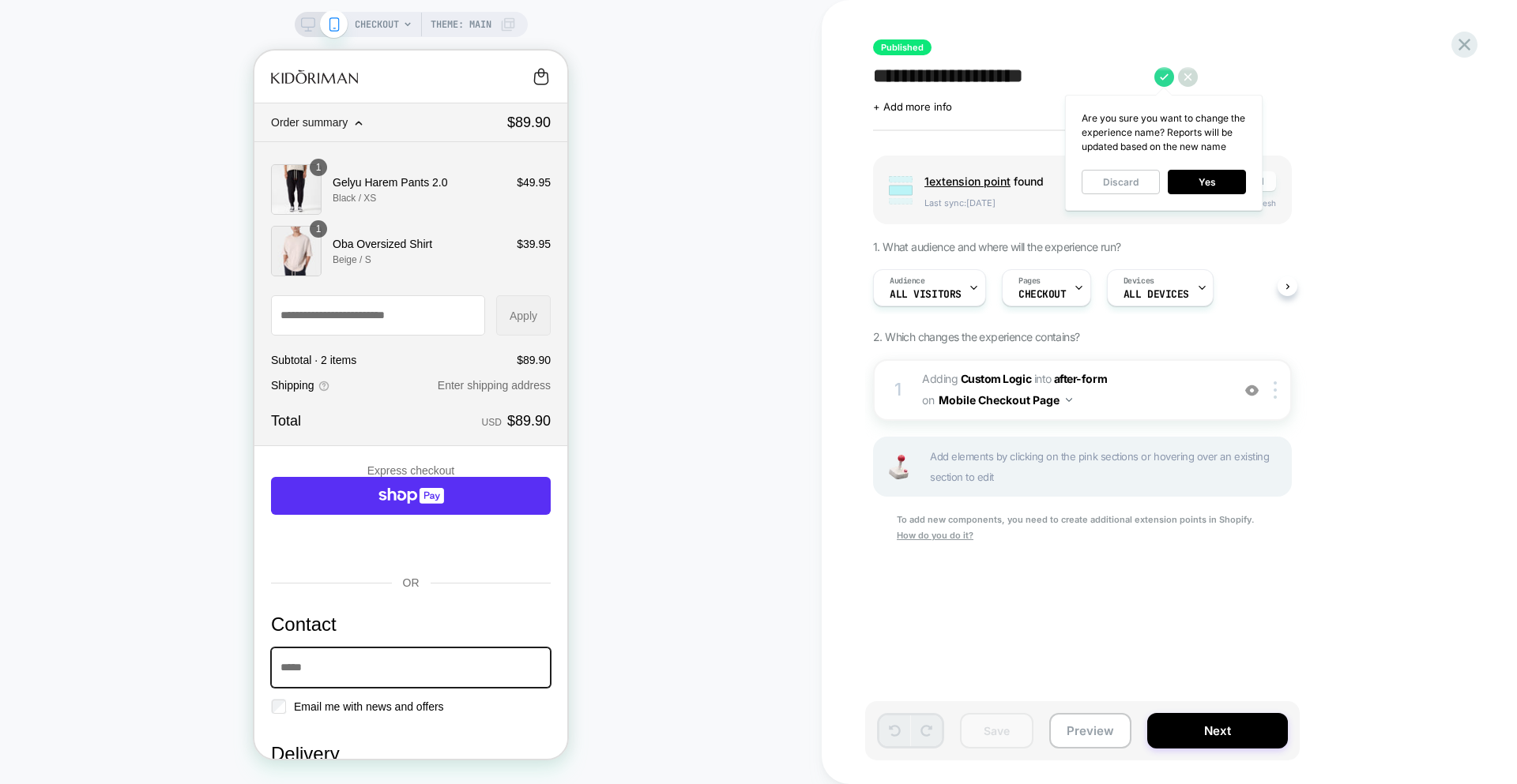
click at [1198, 182] on button "Yes" at bounding box center [1207, 182] width 78 height 25
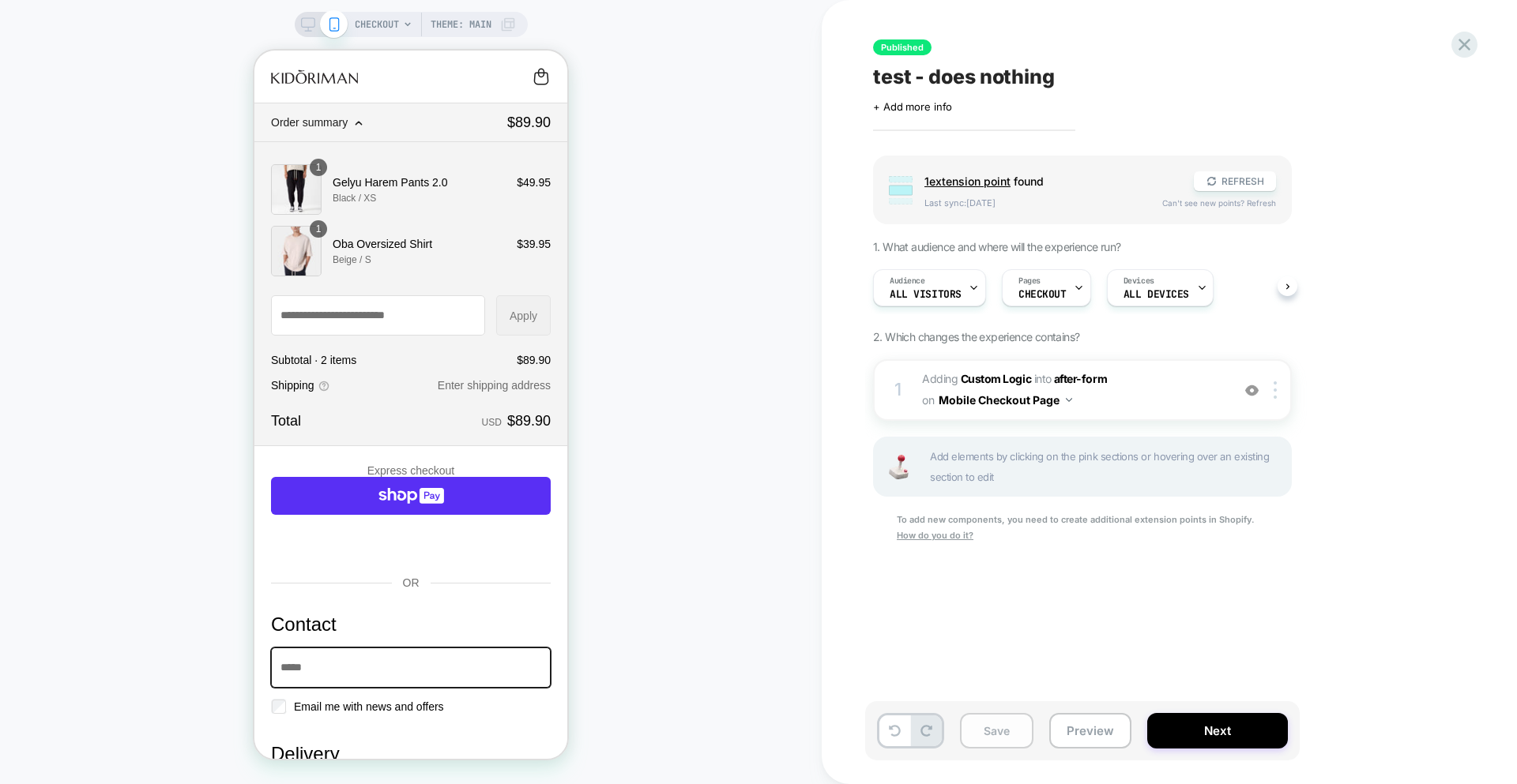
click at [998, 721] on button "Save" at bounding box center [997, 731] width 74 height 36
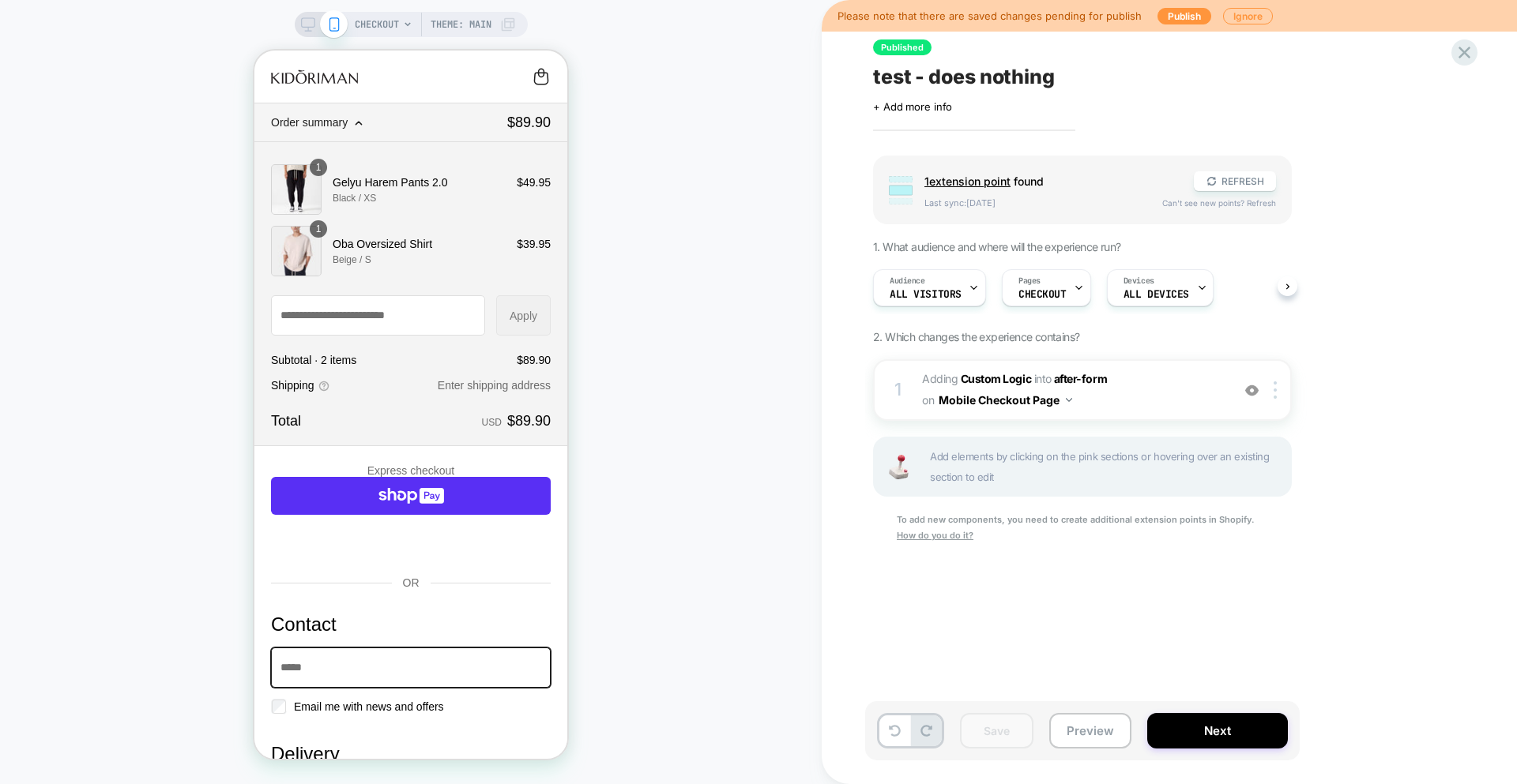
drag, startPoint x: 1262, startPoint y: 16, endPoint x: 1250, endPoint y: 15, distance: 12.0
click at [1262, 16] on button "Ignore" at bounding box center [1248, 16] width 50 height 17
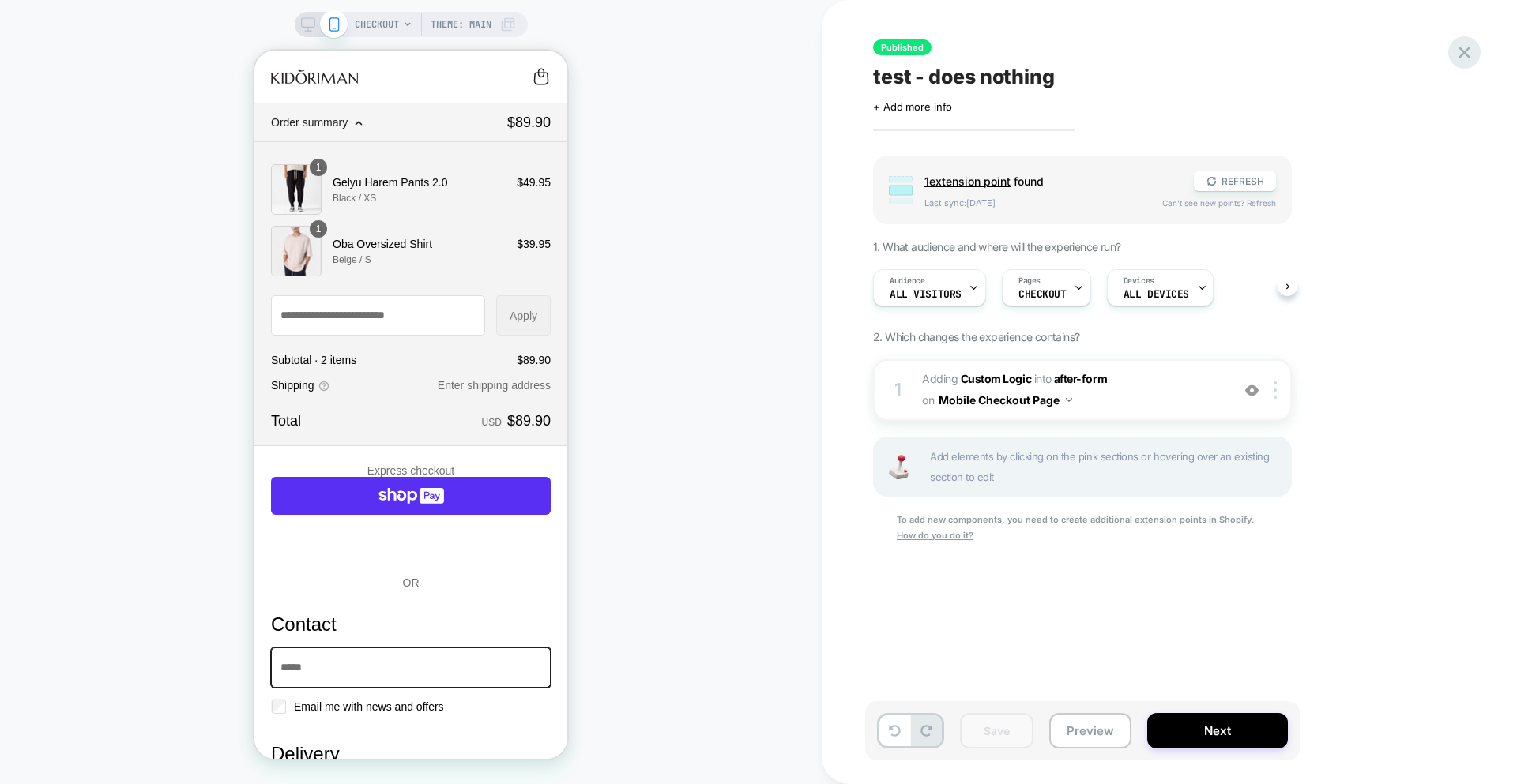
click at [1463, 48] on icon at bounding box center [1464, 52] width 22 height 22
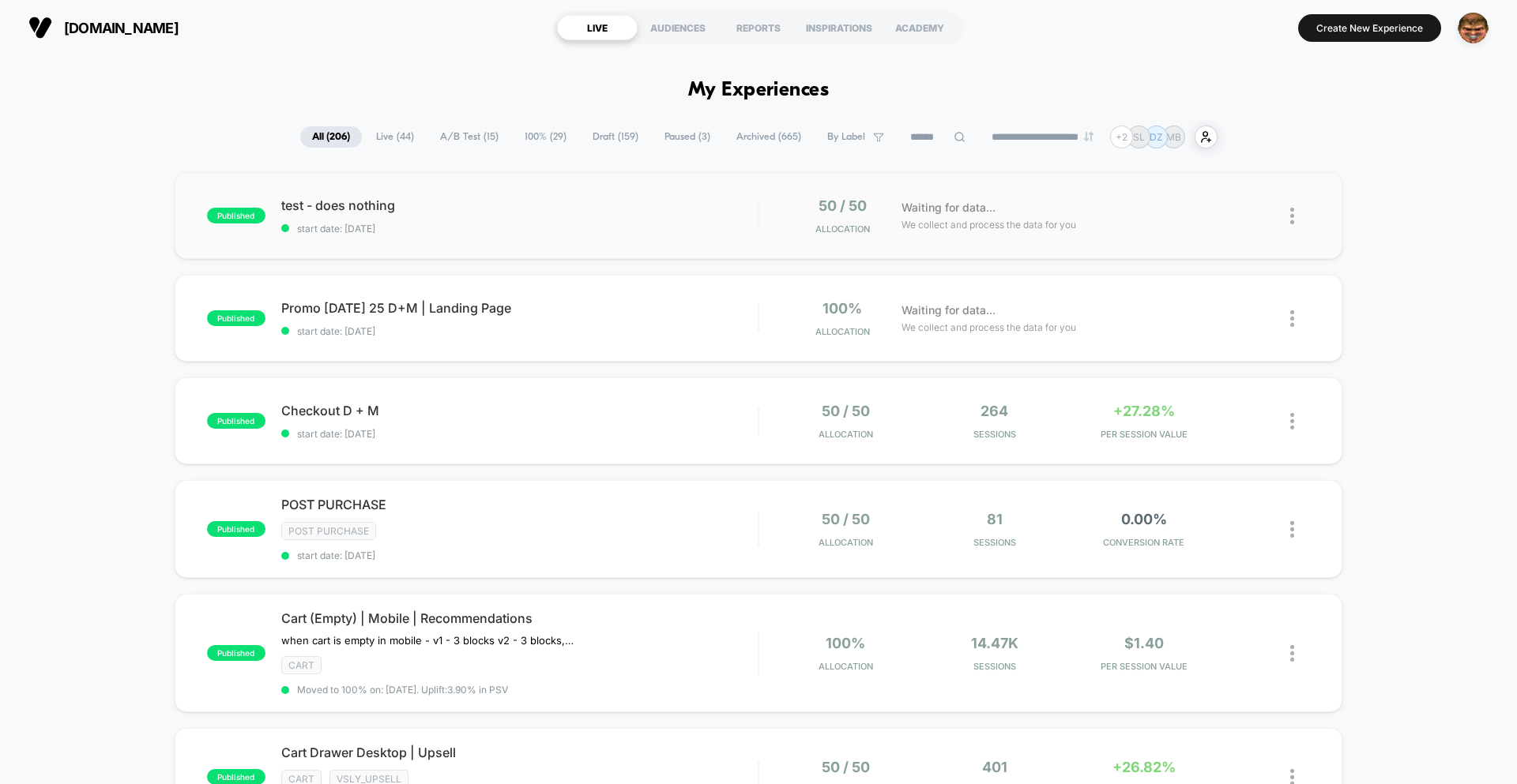
click at [714, 192] on div "published test - does nothing start date: [DATE] 50 / 50 Allocation Waiting for…" at bounding box center [759, 215] width 1168 height 87
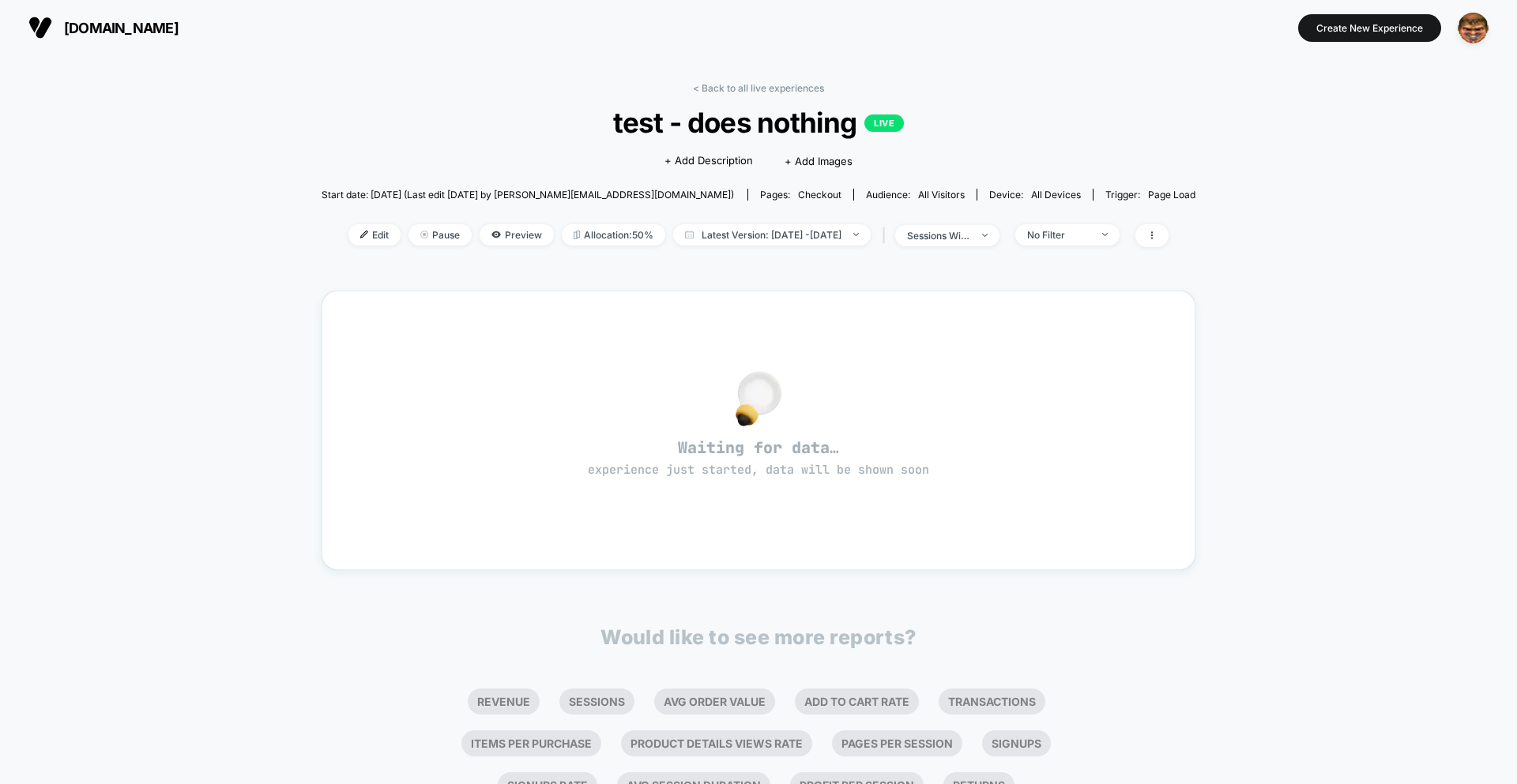
click at [354, 241] on span "Edit" at bounding box center [374, 234] width 52 height 22
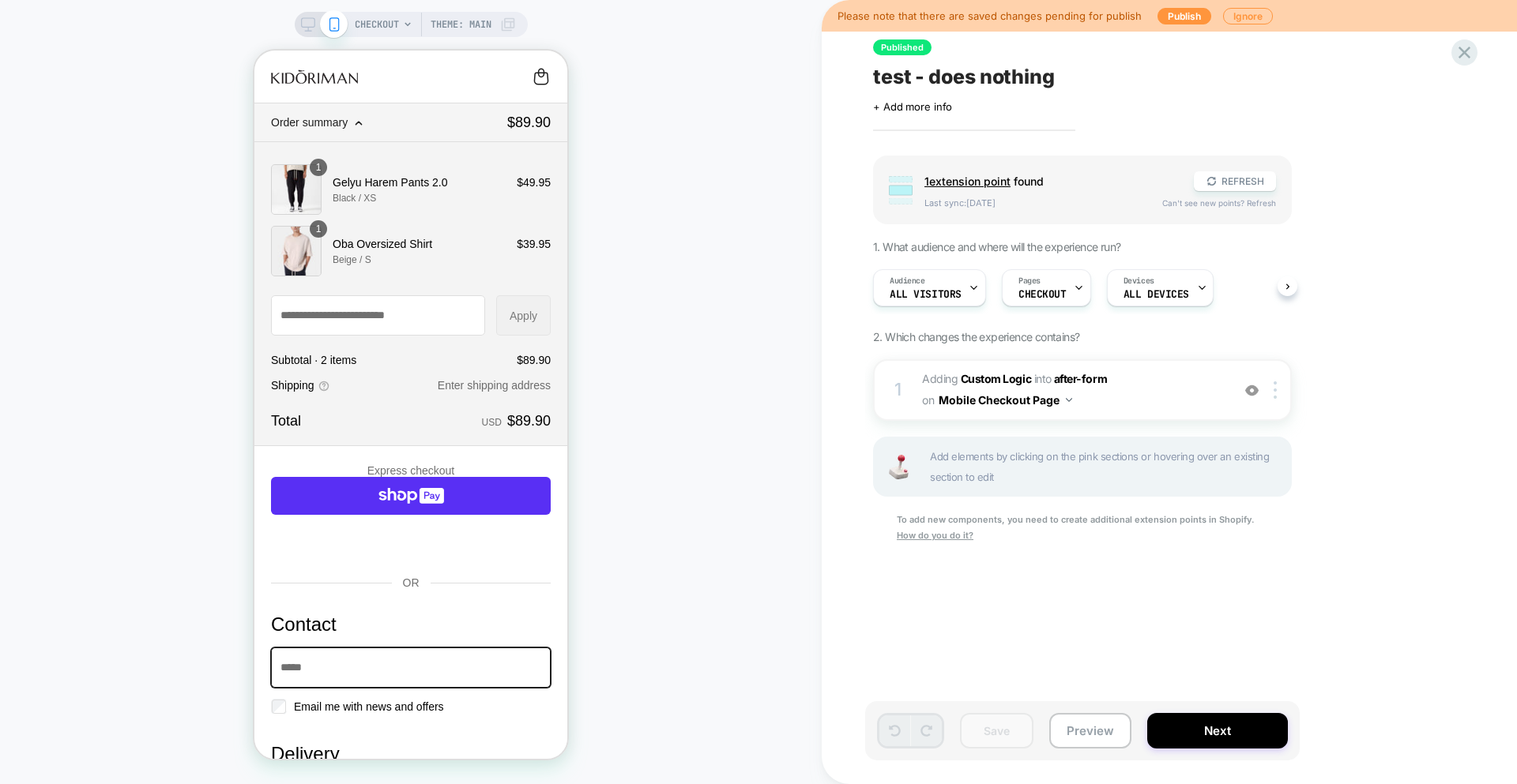
click at [1466, 52] on icon at bounding box center [1464, 52] width 22 height 22
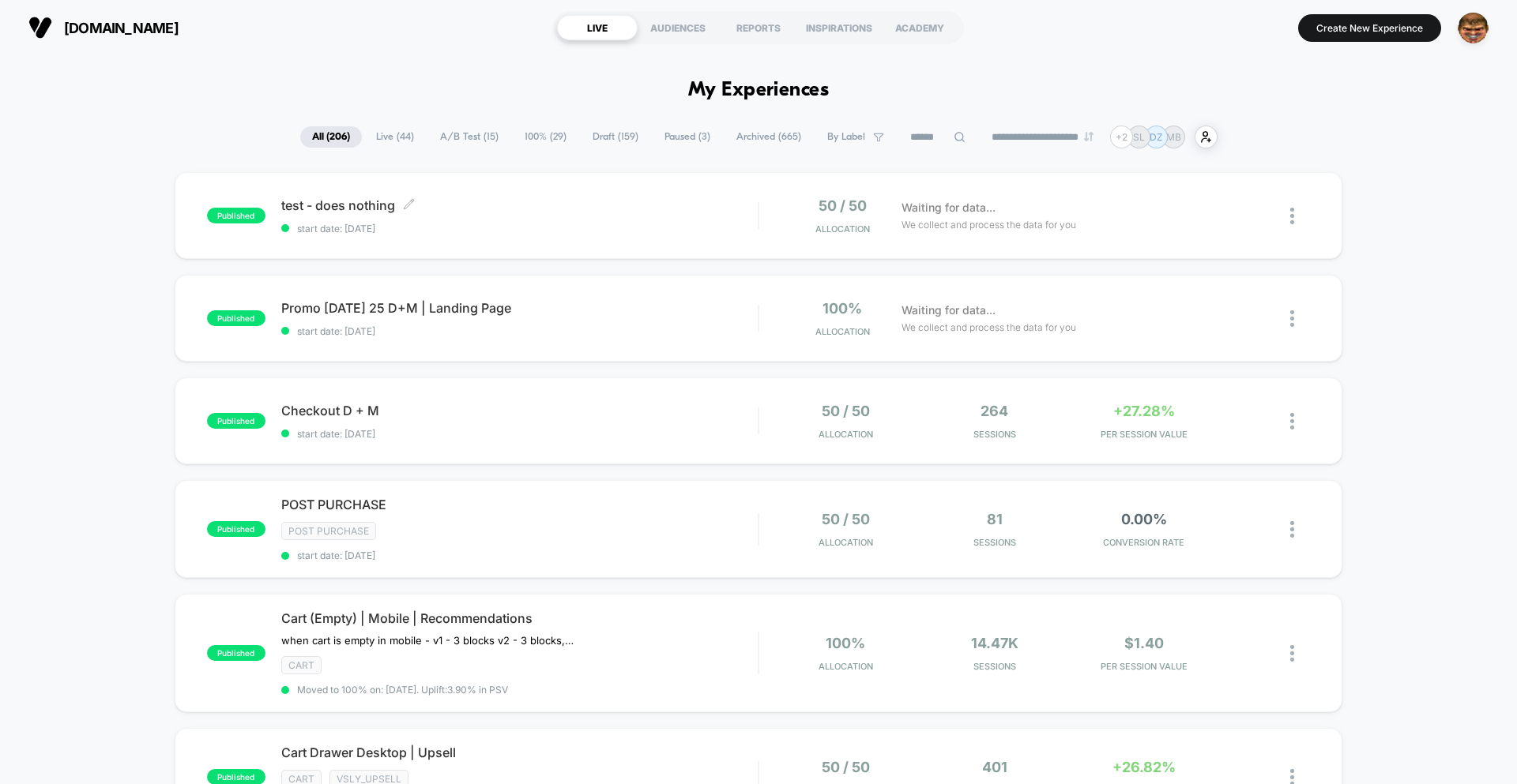
click at [615, 214] on div "test - does nothing Click to edit experience details Click to edit experience d…" at bounding box center [520, 215] width 476 height 37
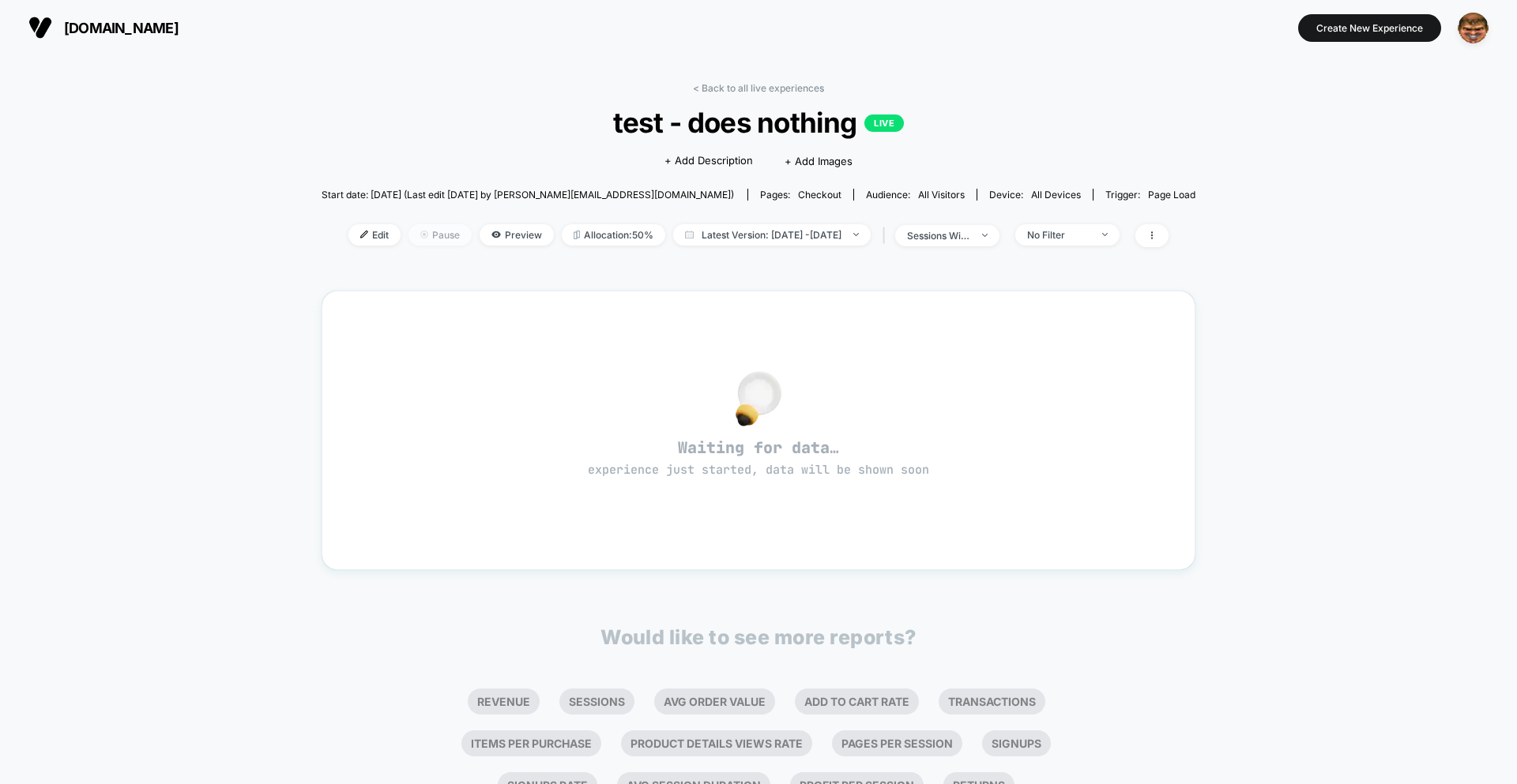
click at [408, 233] on span "Pause" at bounding box center [440, 234] width 63 height 22
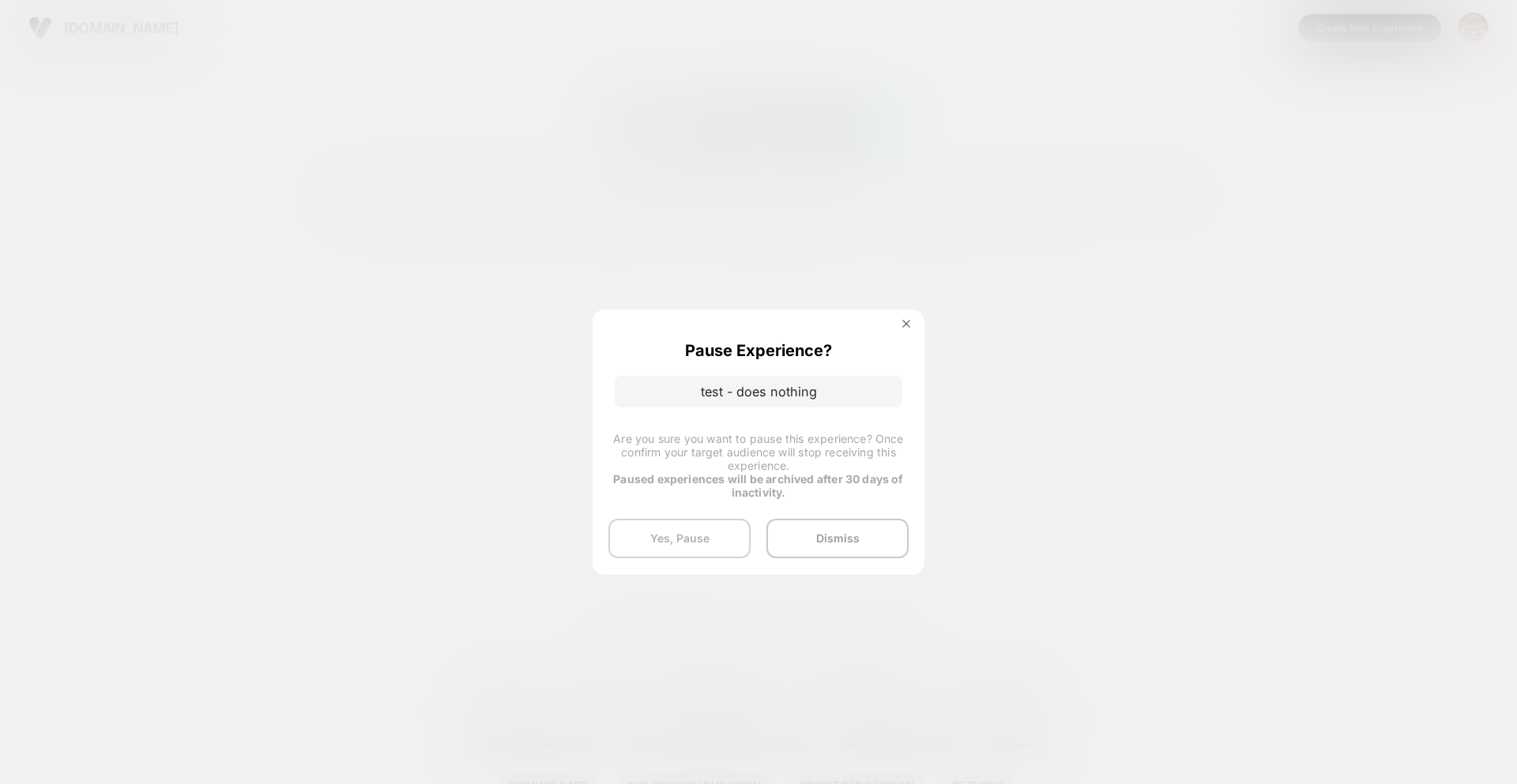
click at [693, 538] on button "Yes, Pause" at bounding box center [680, 538] width 142 height 40
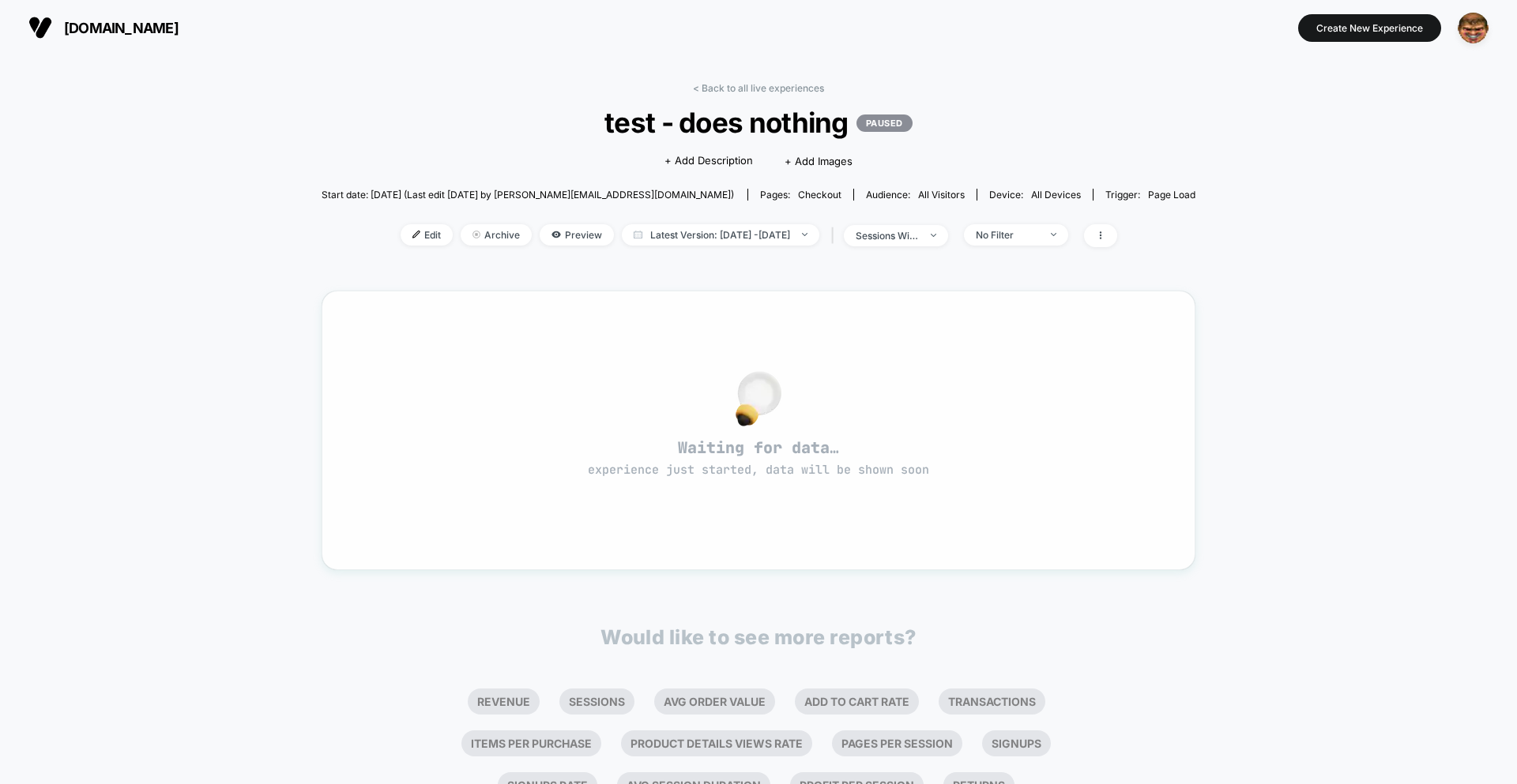
click at [782, 383] on div at bounding box center [758, 399] width 818 height 33
click at [473, 237] on img at bounding box center [476, 234] width 8 height 8
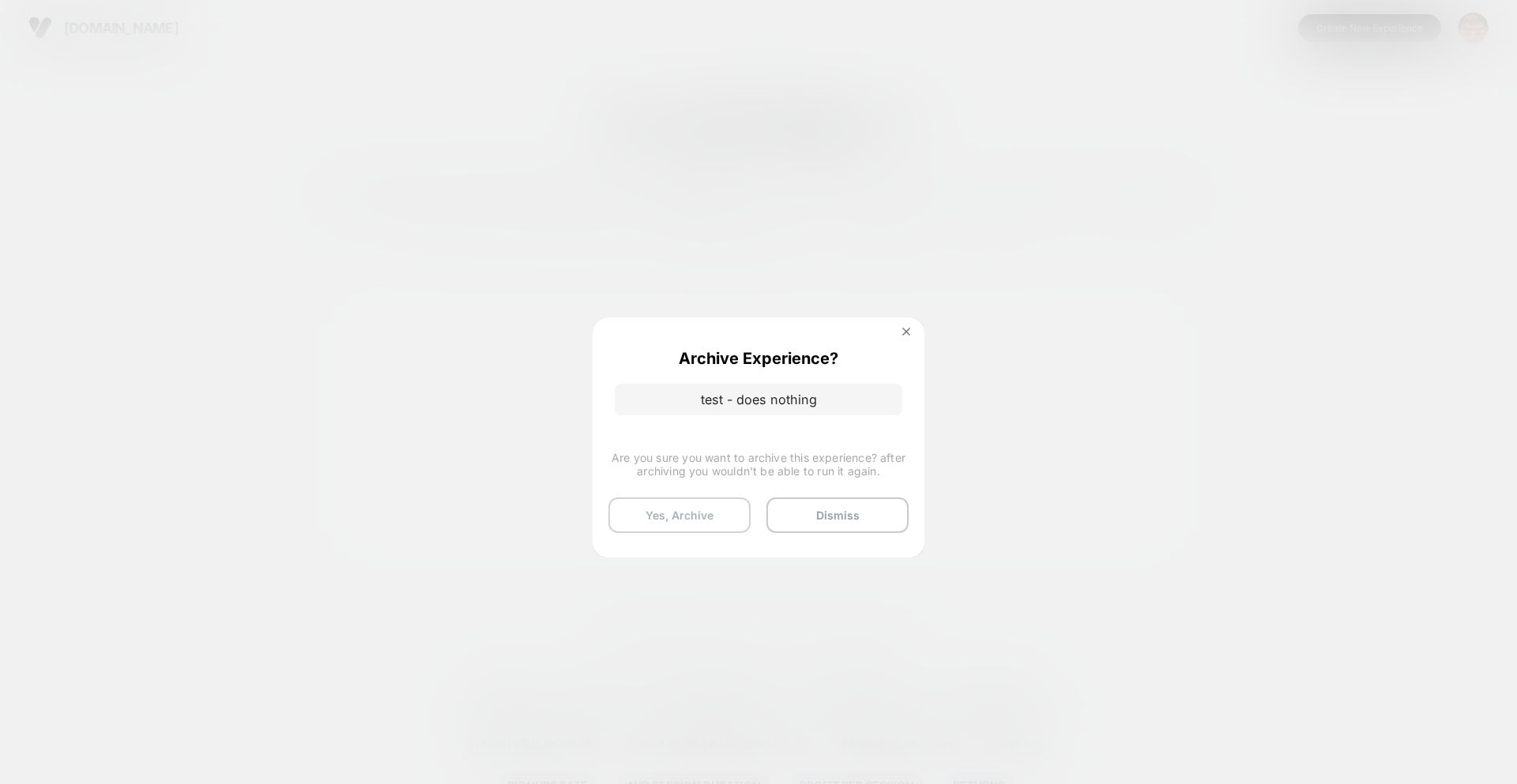
click at [700, 517] on button "Yes, Archive" at bounding box center [680, 516] width 142 height 36
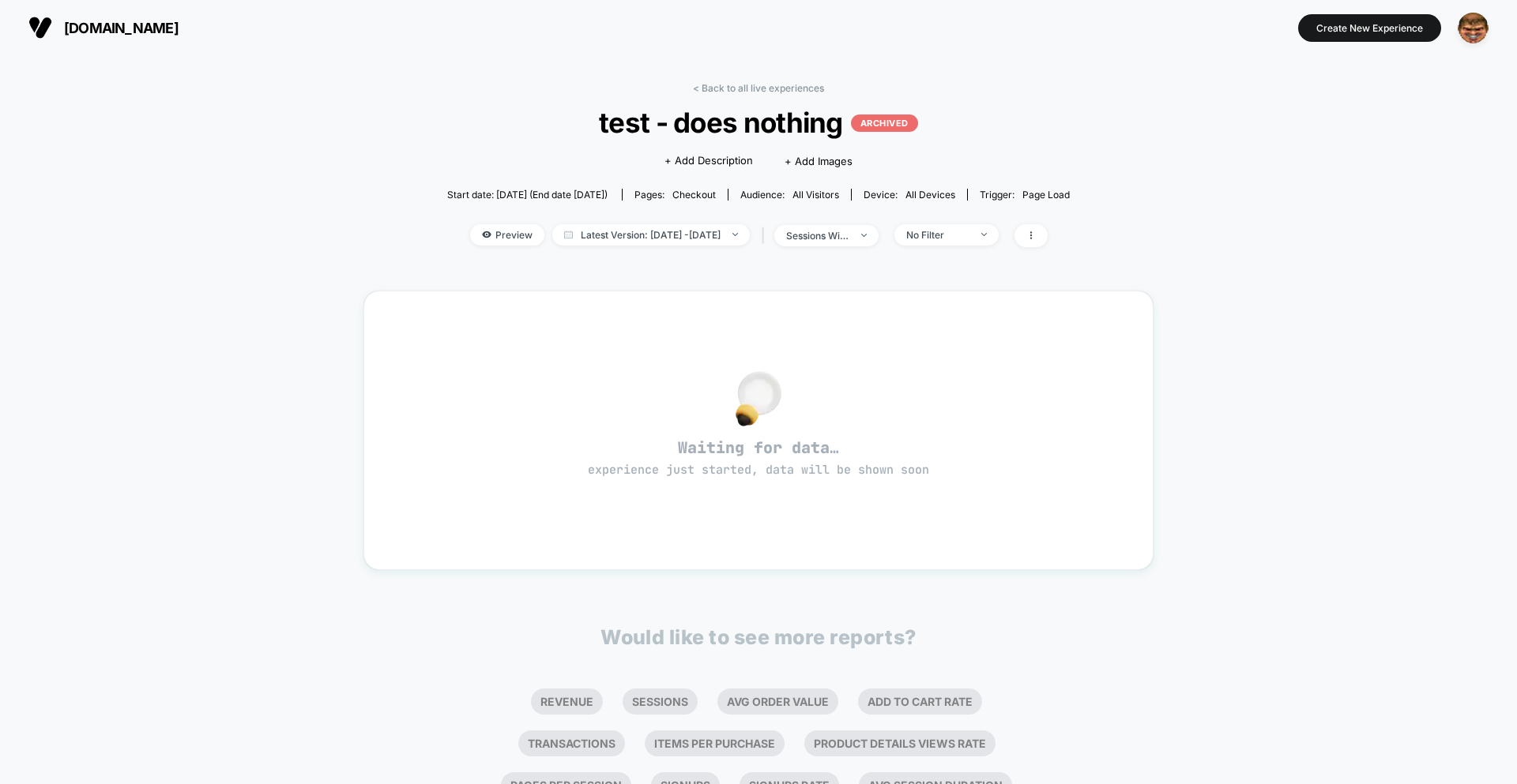
click at [716, 91] on link "< Back to all live experiences" at bounding box center [758, 88] width 131 height 12
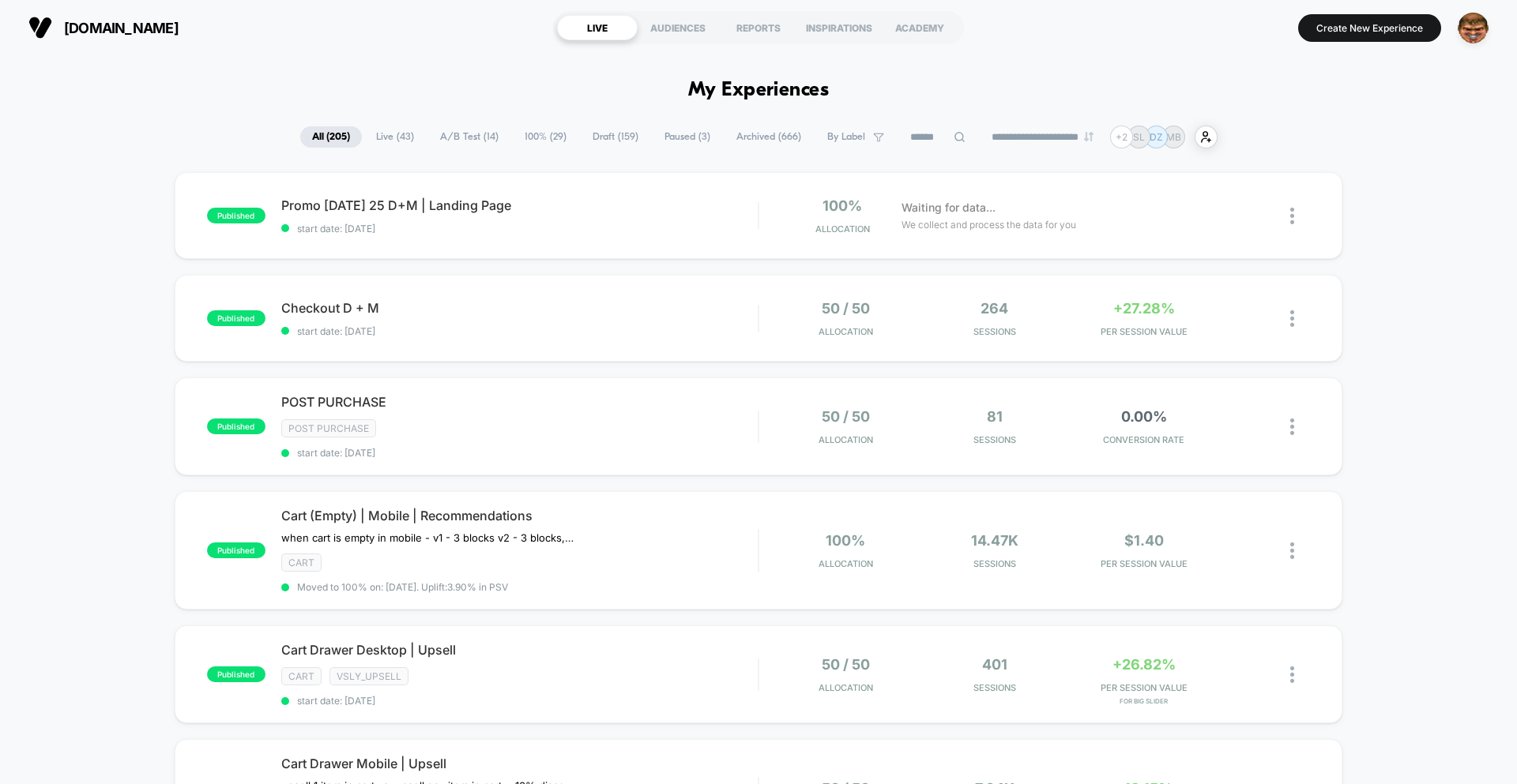
click at [954, 136] on icon at bounding box center [959, 137] width 12 height 12
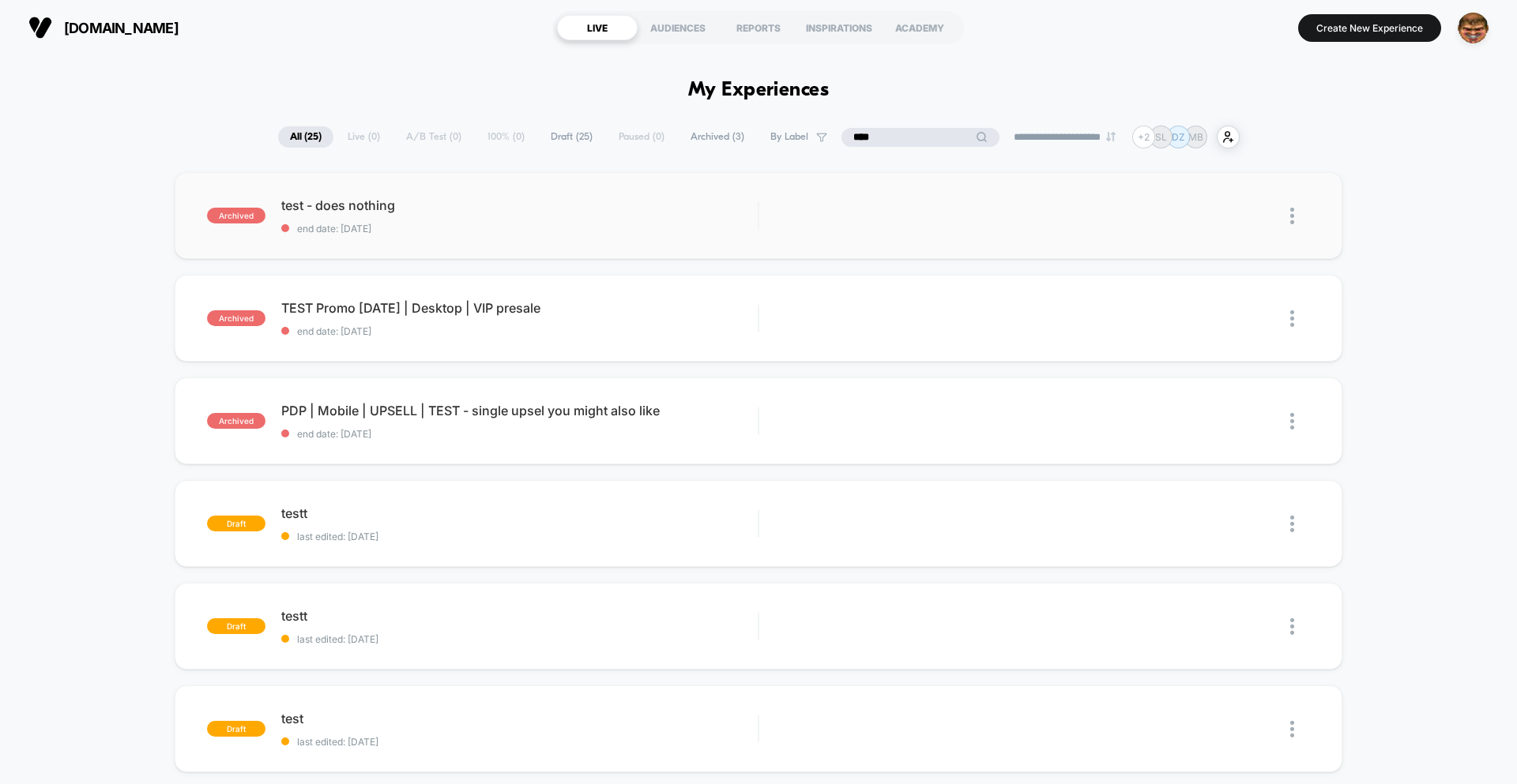
type input "****"
click at [1292, 215] on img at bounding box center [1292, 216] width 4 height 17
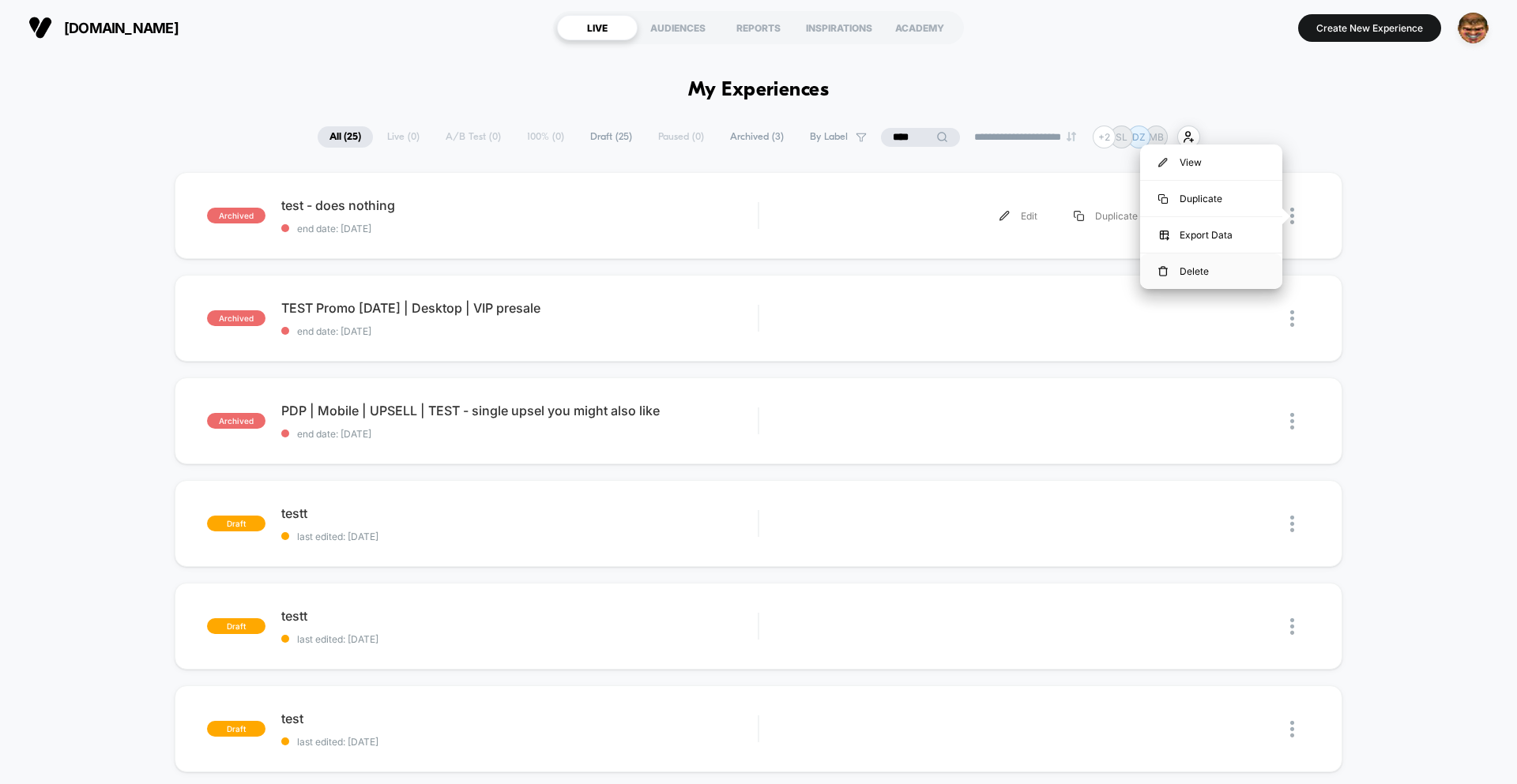
click at [1212, 274] on div "Delete" at bounding box center [1211, 271] width 142 height 36
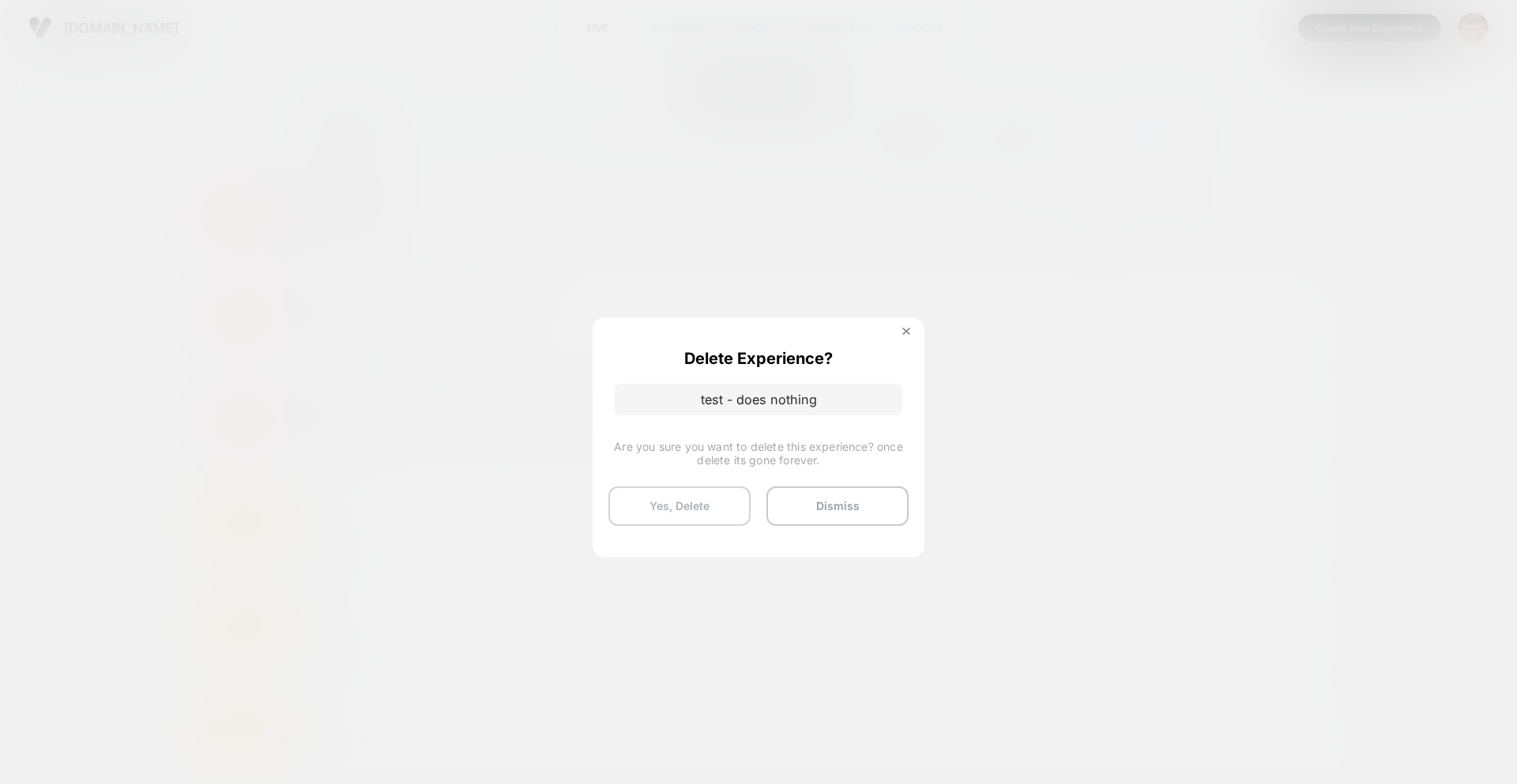
click at [675, 494] on button "Yes, Delete" at bounding box center [680, 506] width 142 height 40
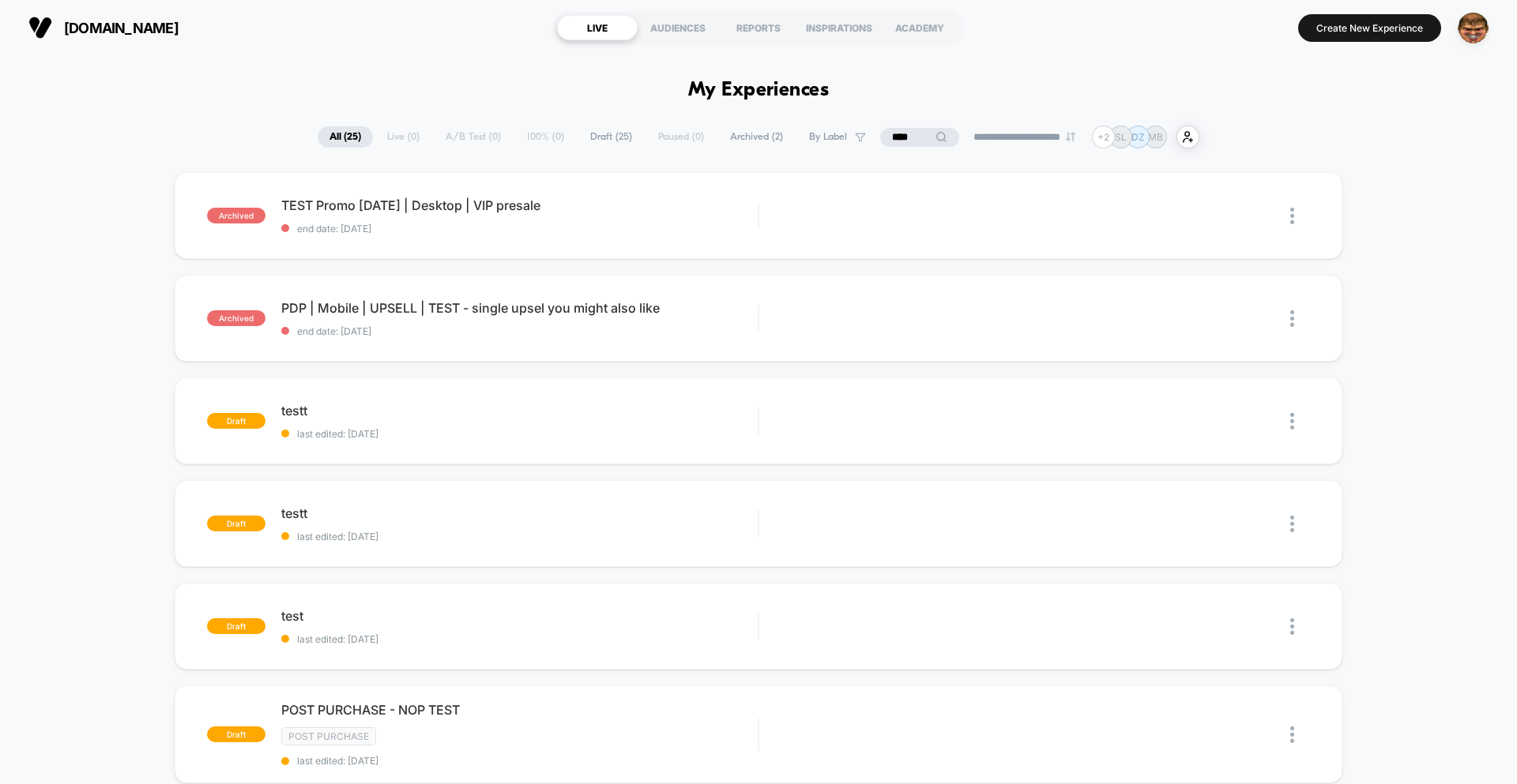
drag, startPoint x: 1082, startPoint y: 60, endPoint x: 1067, endPoint y: 74, distance: 20.5
click at [902, 134] on input "****" at bounding box center [920, 137] width 158 height 19
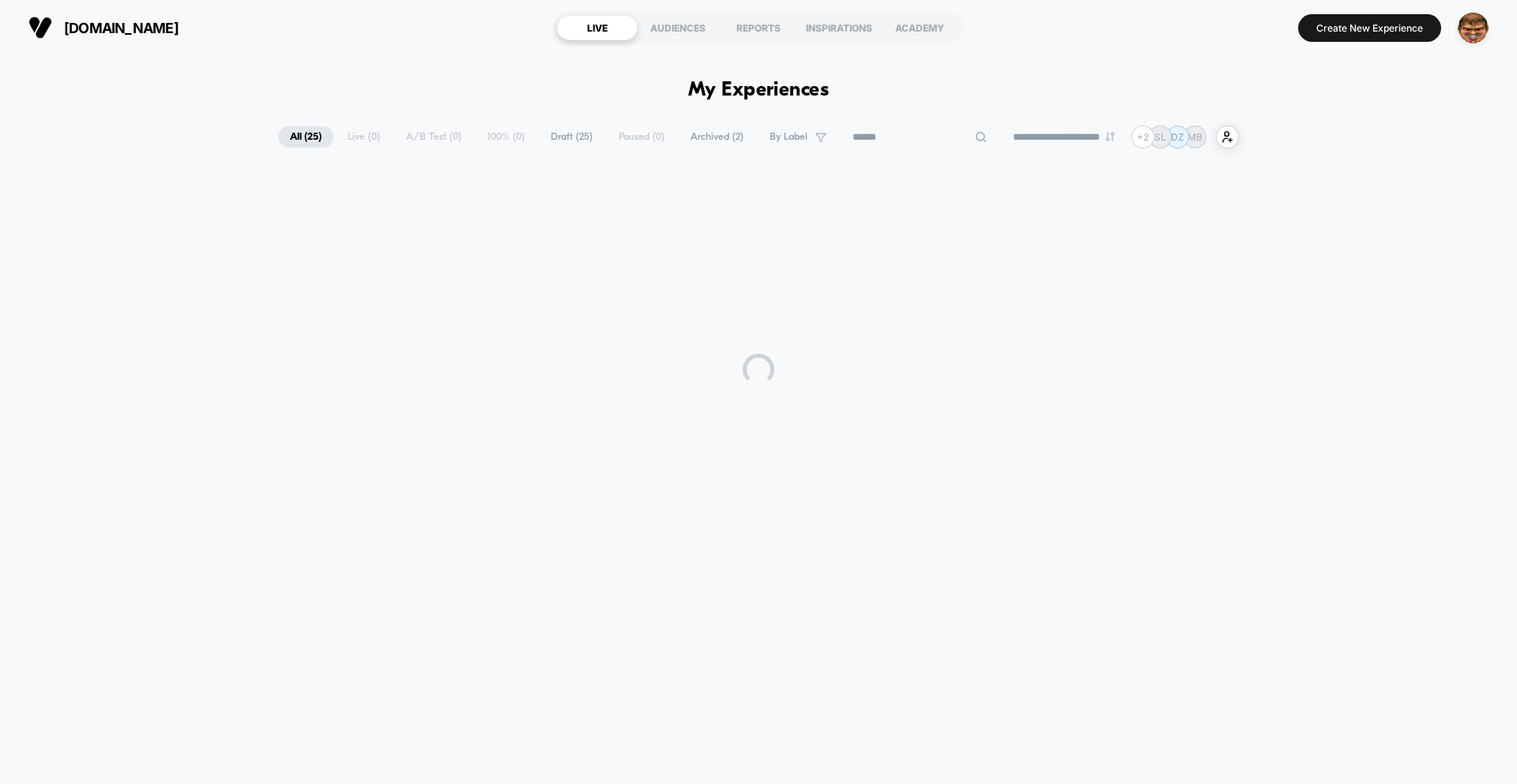
click at [1106, 89] on div "**********" at bounding box center [758, 412] width 1517 height 713
